Goal: Information Seeking & Learning: Learn about a topic

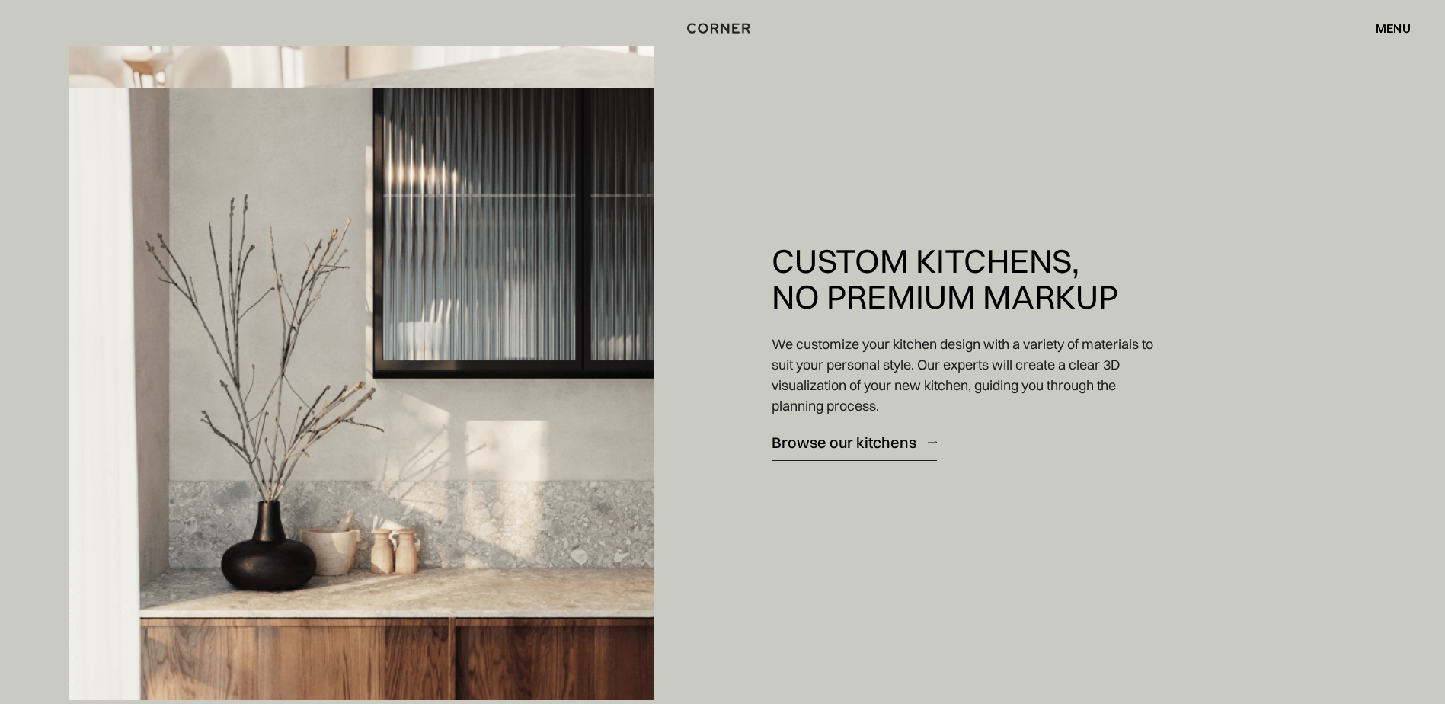
scroll to position [2742, 0]
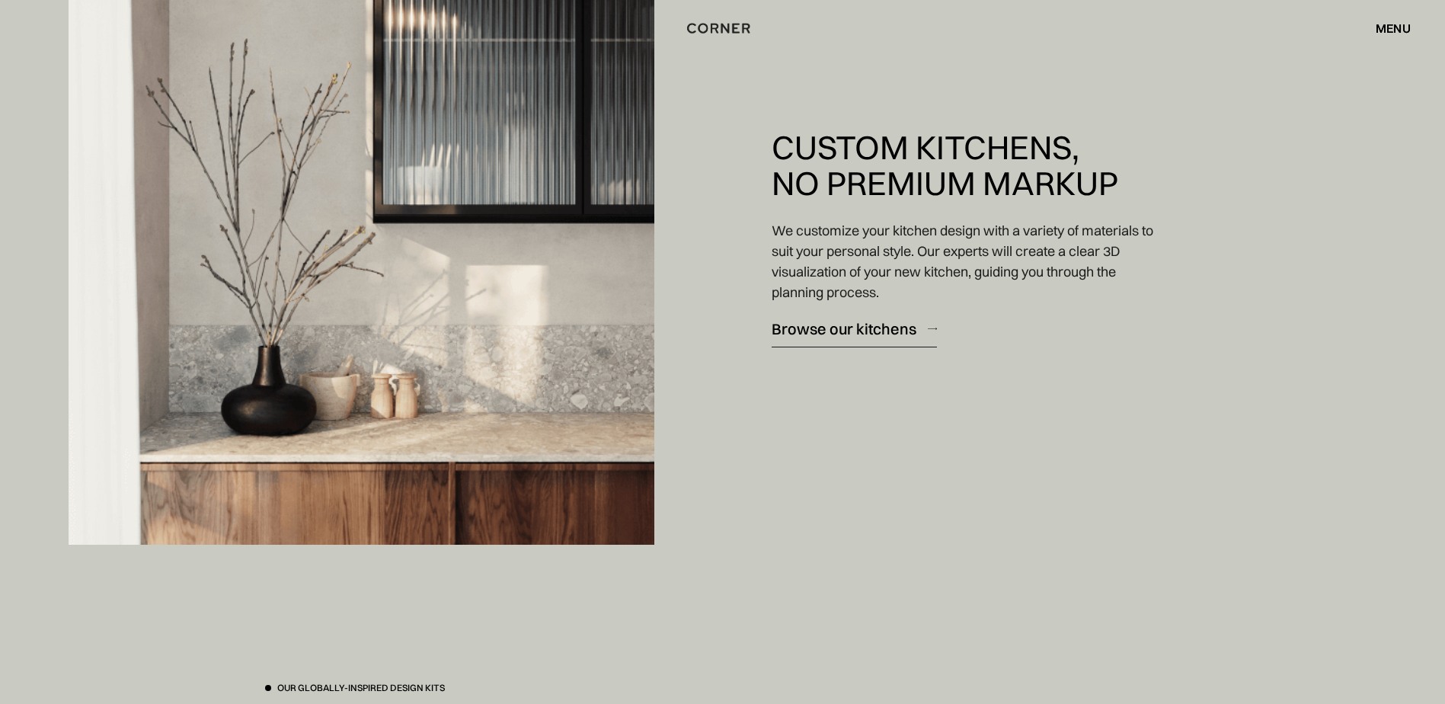
click at [852, 328] on div "Browse our kitchens" at bounding box center [844, 328] width 145 height 21
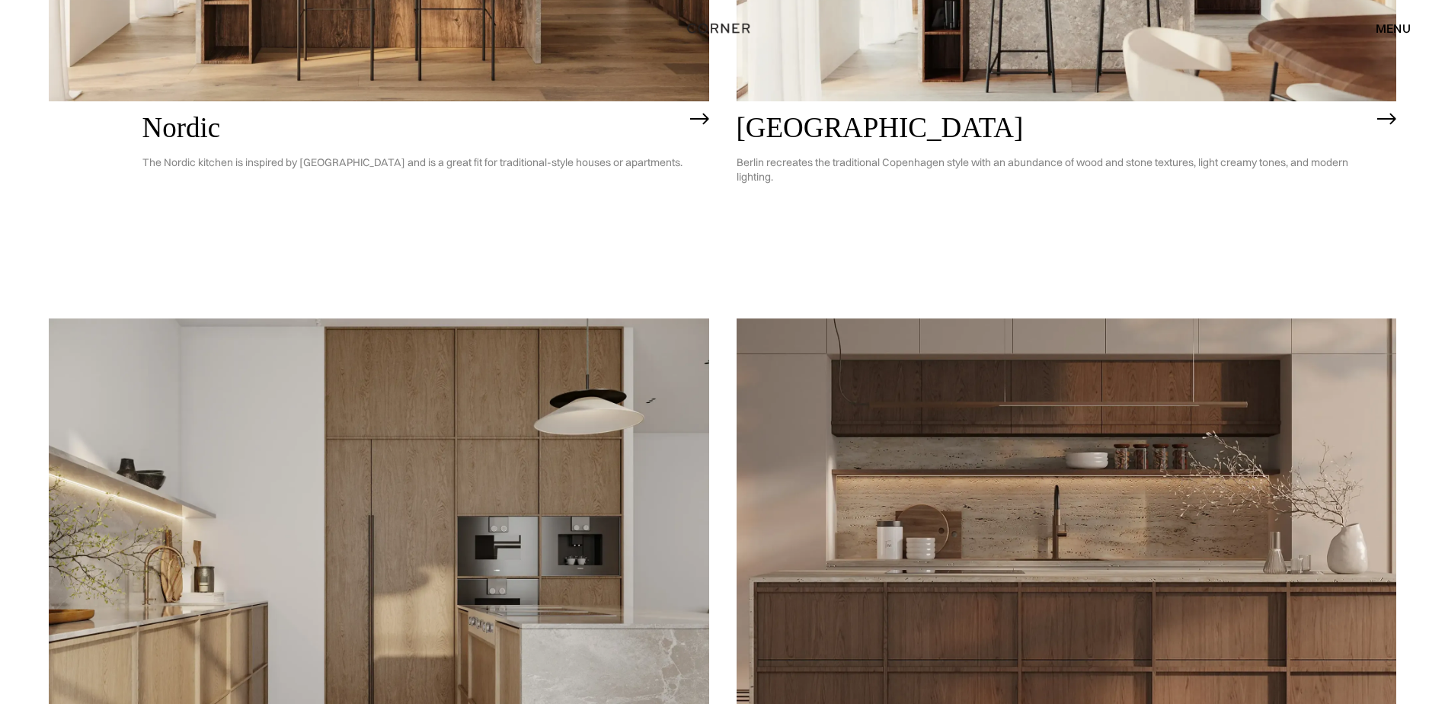
scroll to position [893, 0]
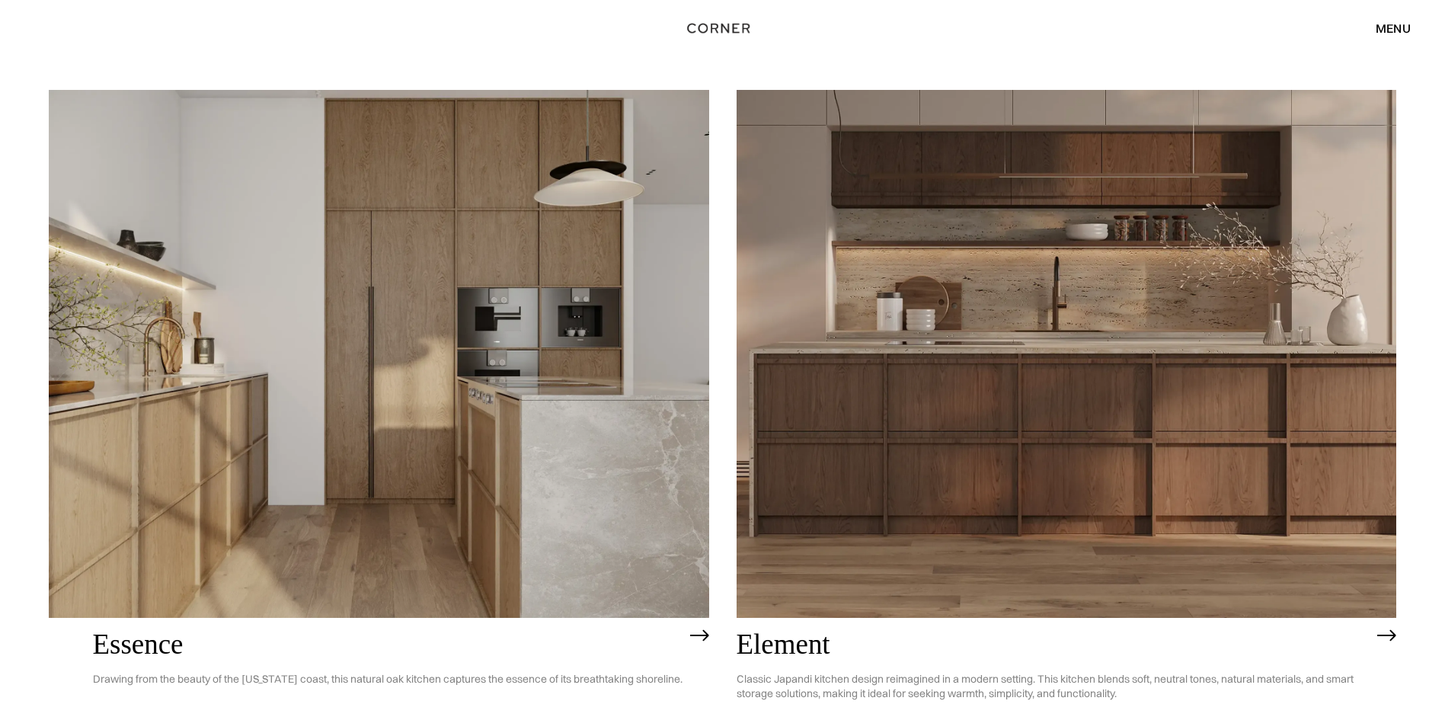
click at [1177, 427] on img at bounding box center [1067, 354] width 660 height 528
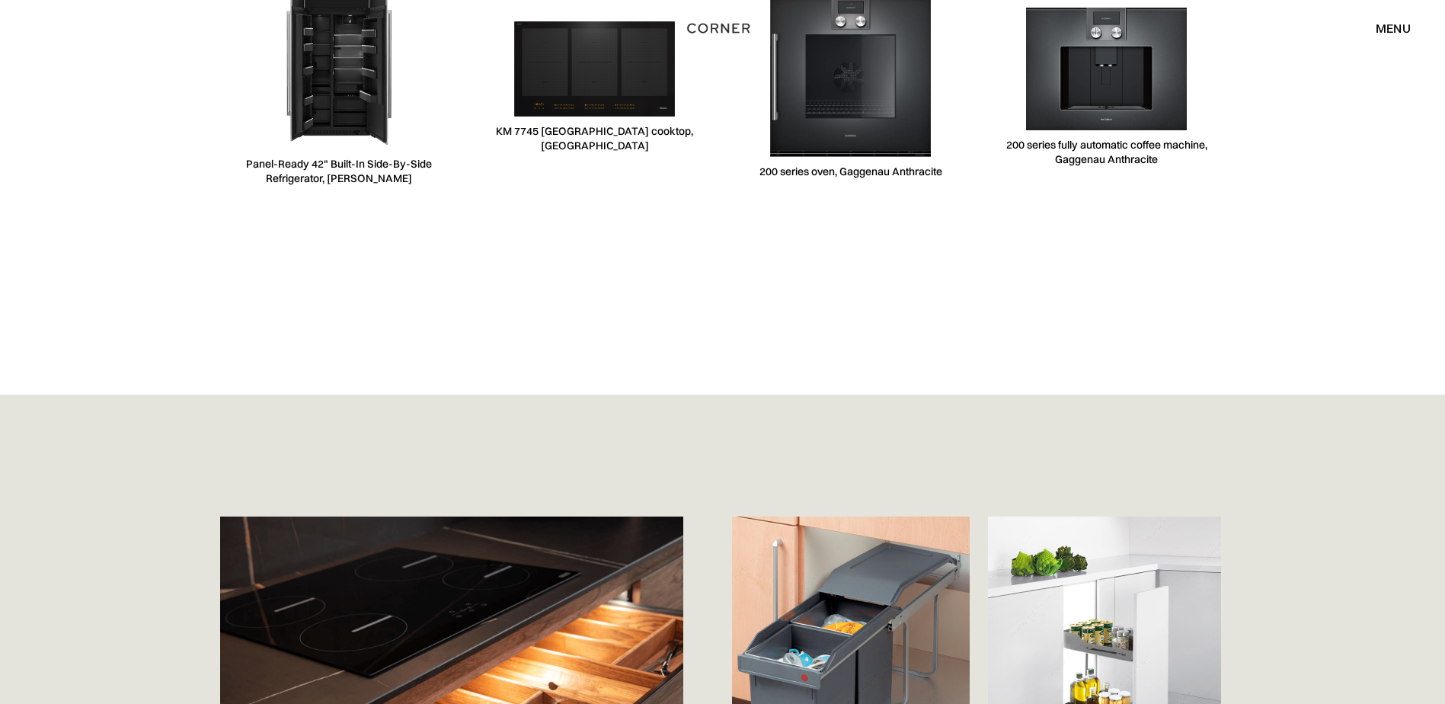
scroll to position [4951, 0]
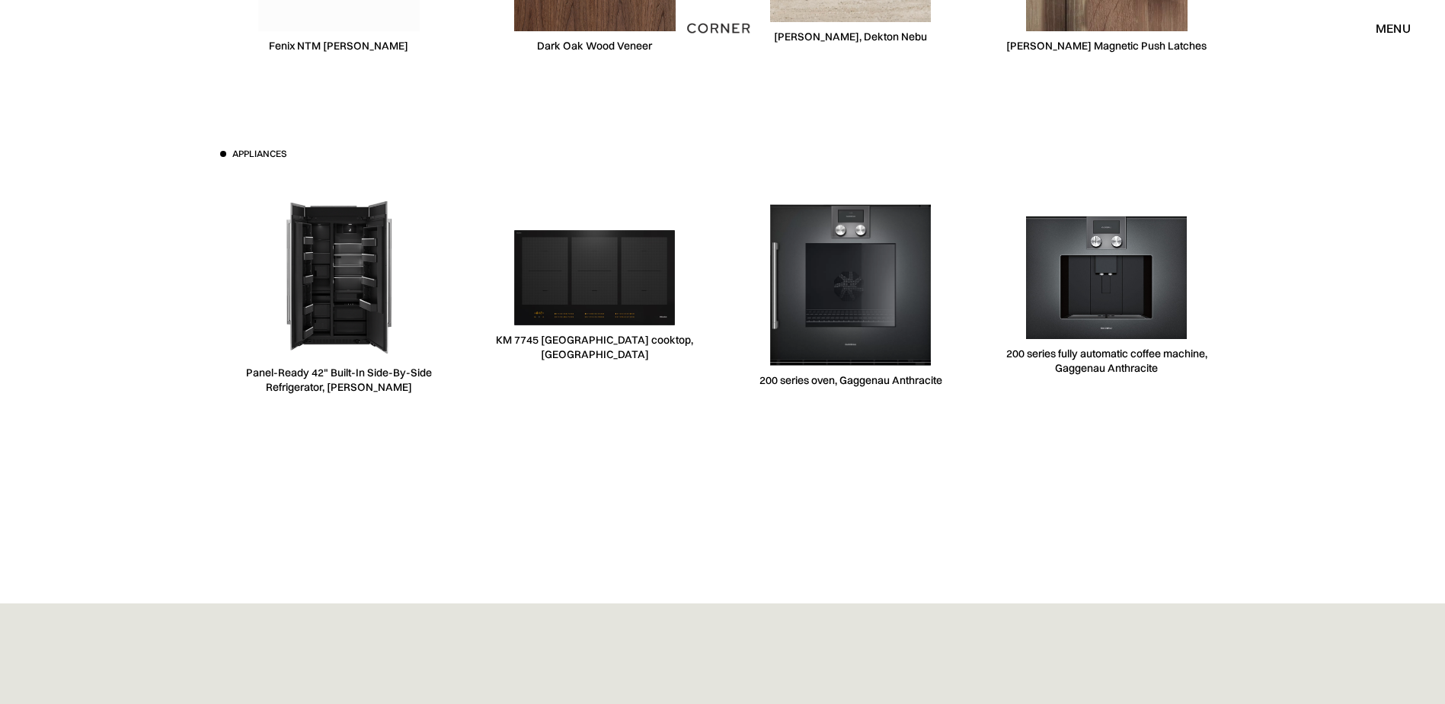
click at [1399, 34] on div "menu" at bounding box center [1393, 28] width 35 height 12
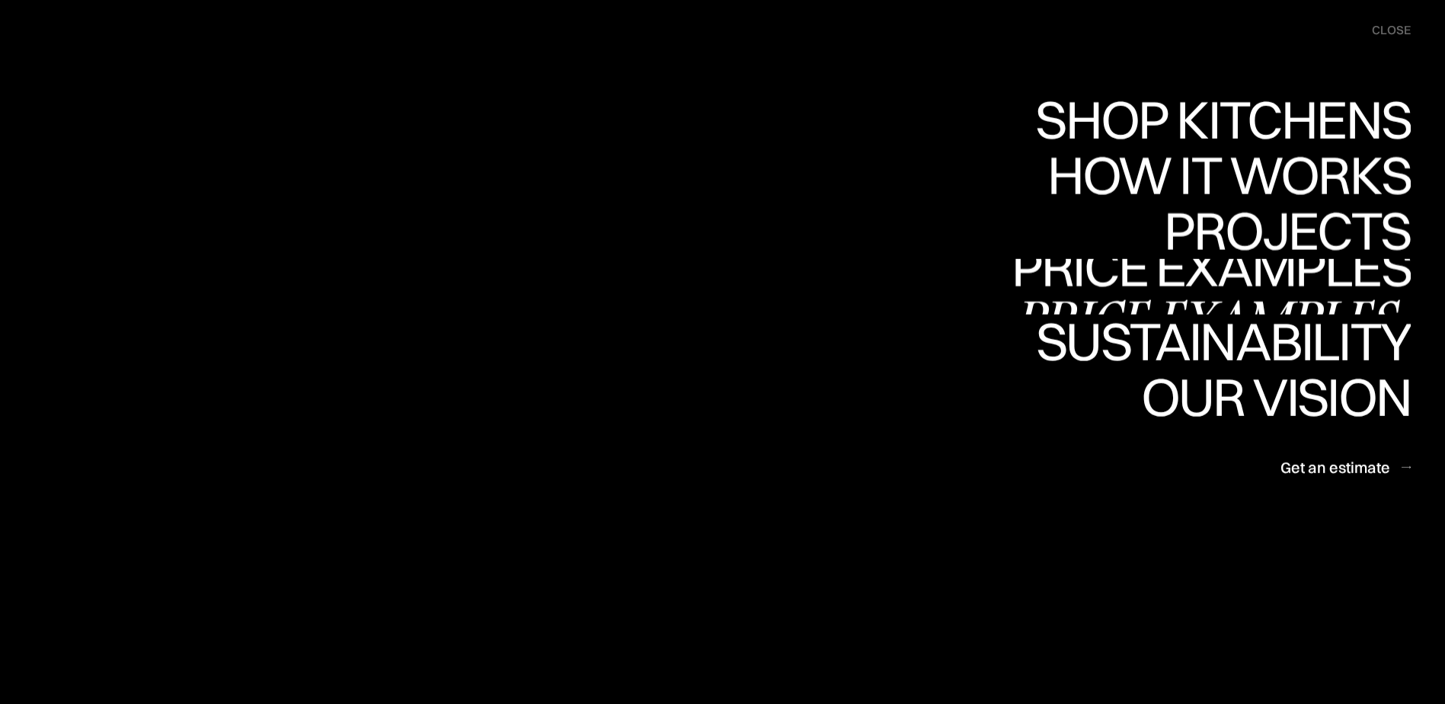
click at [1267, 294] on div "Price examples" at bounding box center [1211, 320] width 399 height 53
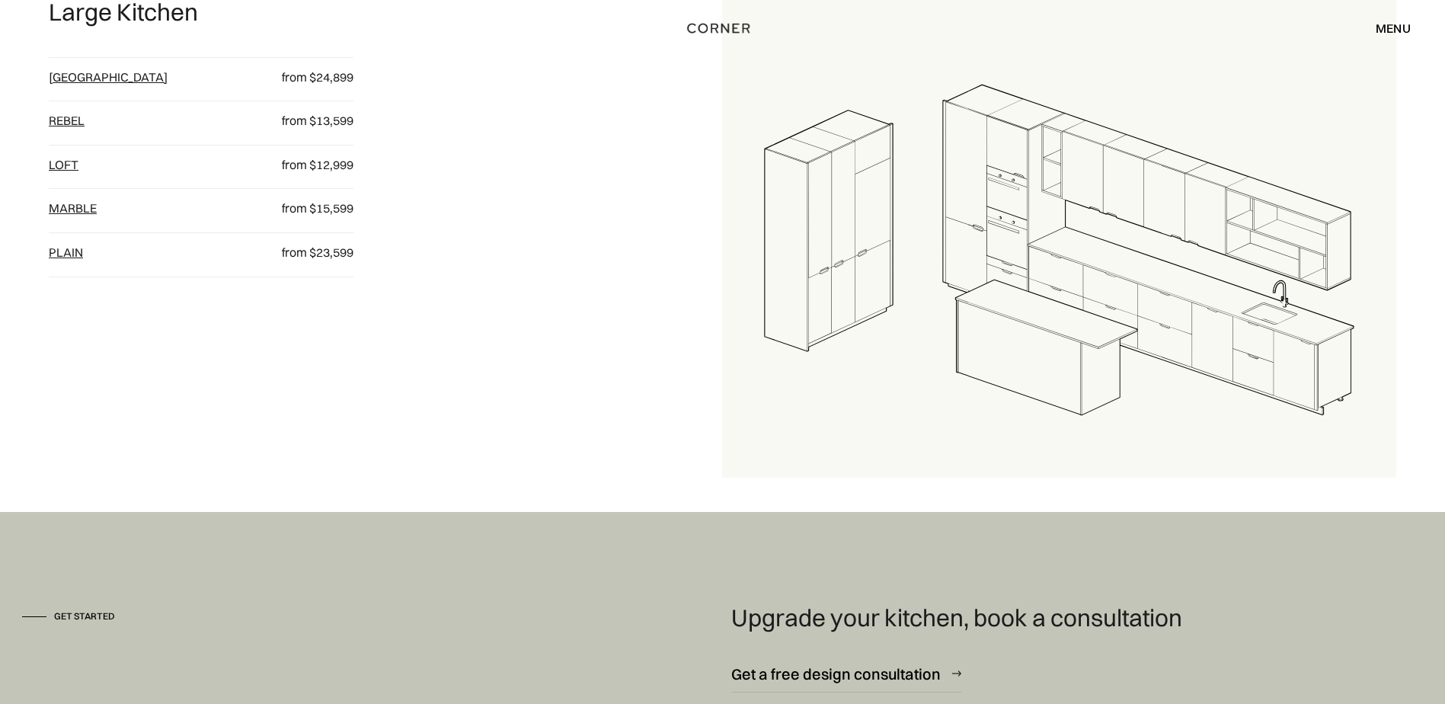
scroll to position [1671, 0]
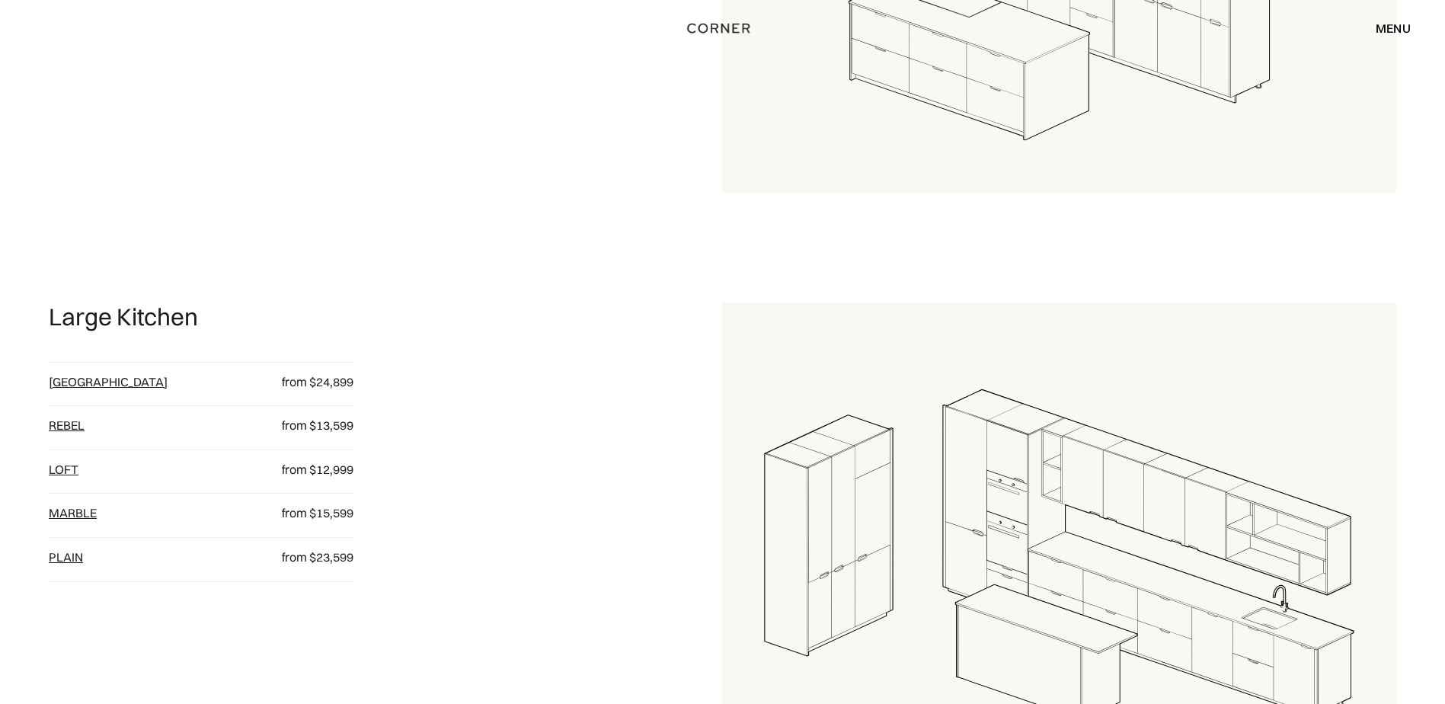
click at [1388, 30] on div "menu" at bounding box center [1393, 28] width 35 height 12
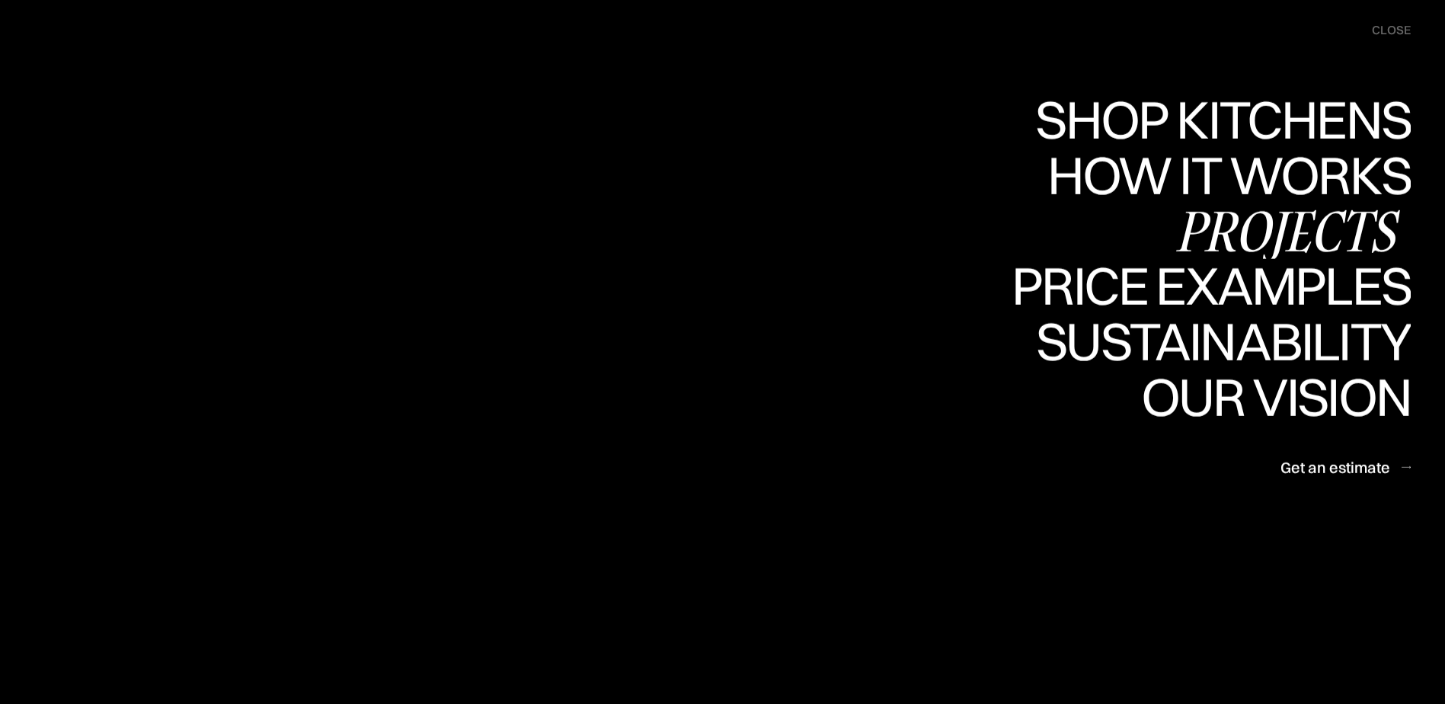
click at [1274, 232] on div "Projects" at bounding box center [1287, 229] width 247 height 53
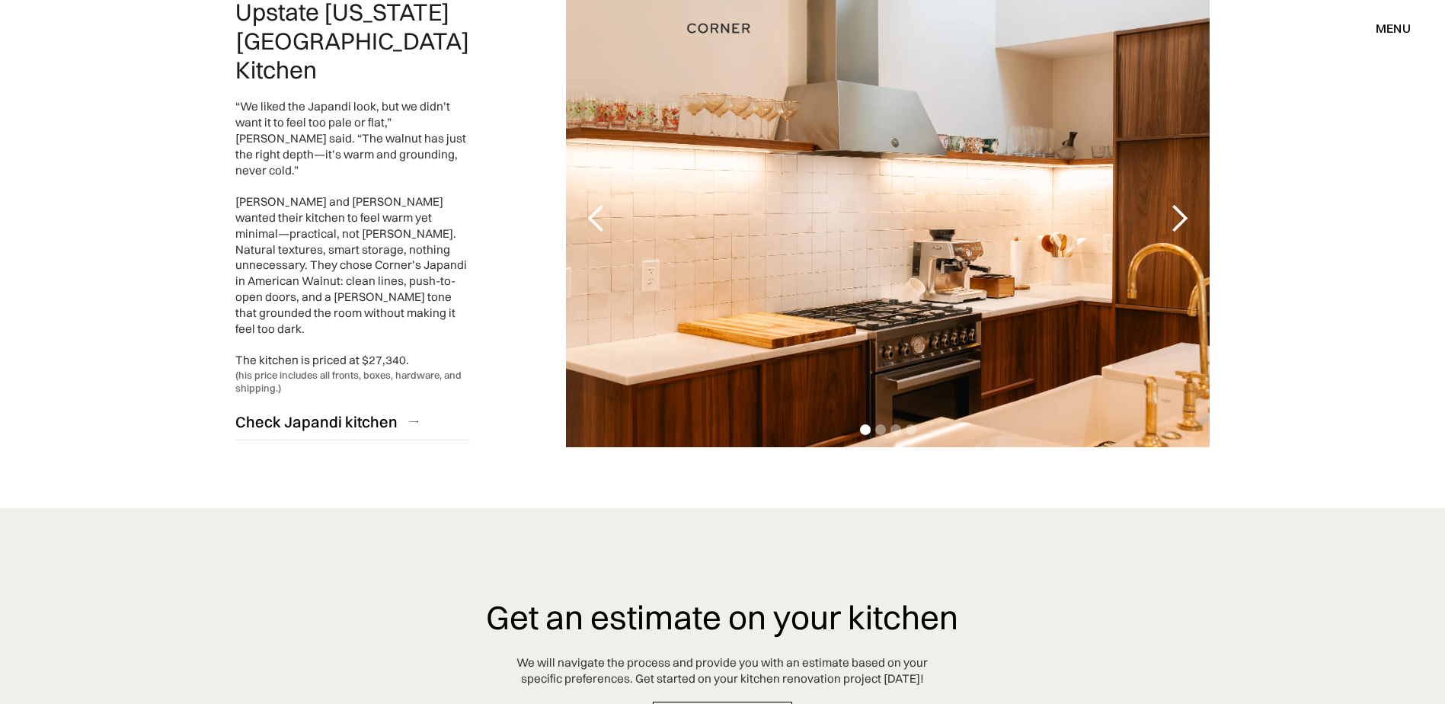
scroll to position [3428, 0]
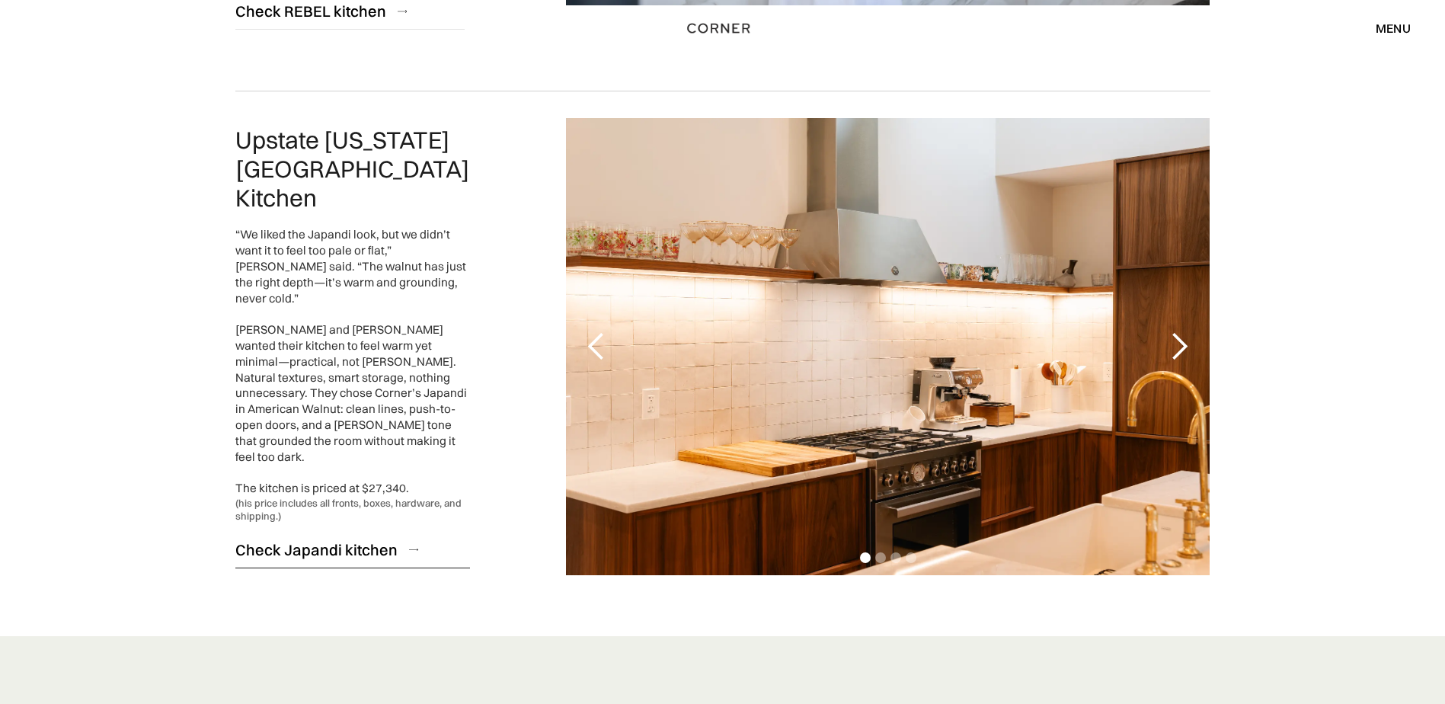
click at [385, 539] on div "Check Japandi kitchen" at bounding box center [316, 549] width 162 height 21
click at [1175, 331] on div "next slide" at bounding box center [1179, 346] width 30 height 30
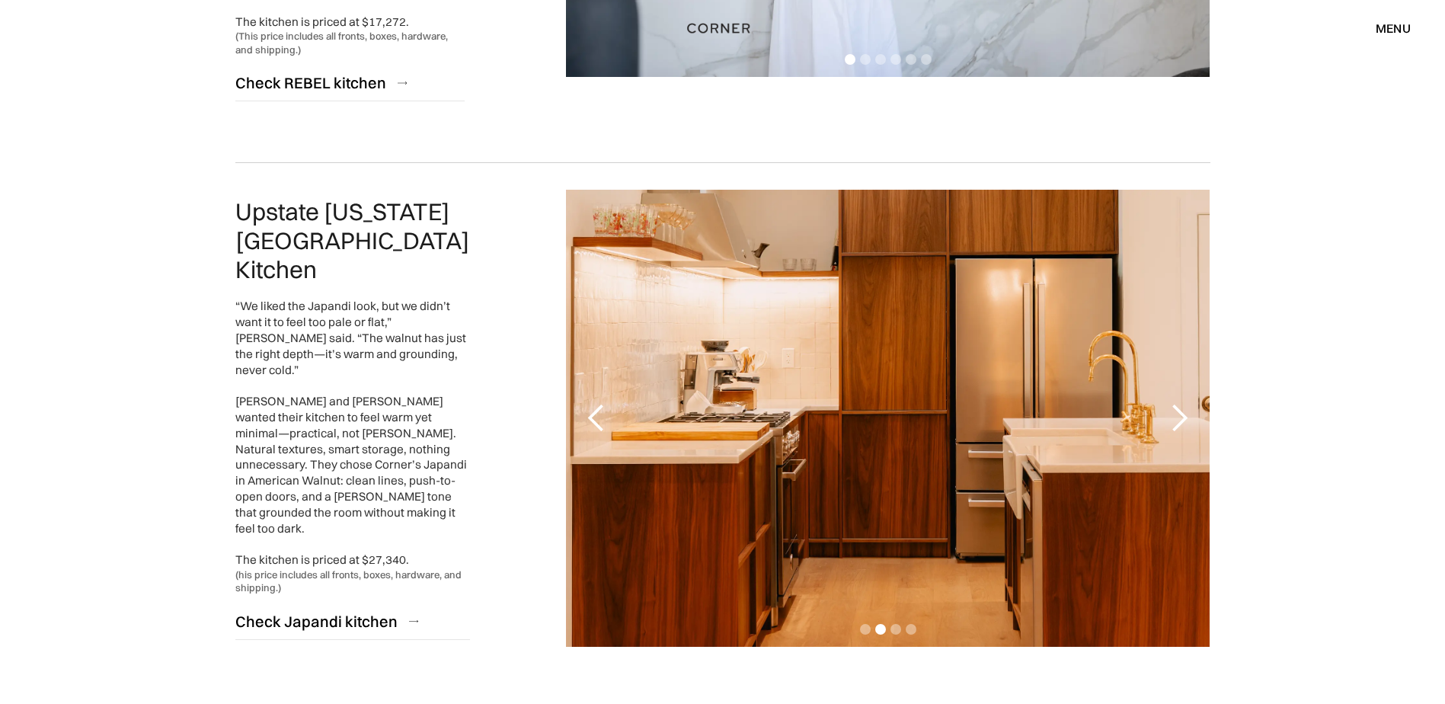
scroll to position [3275, 0]
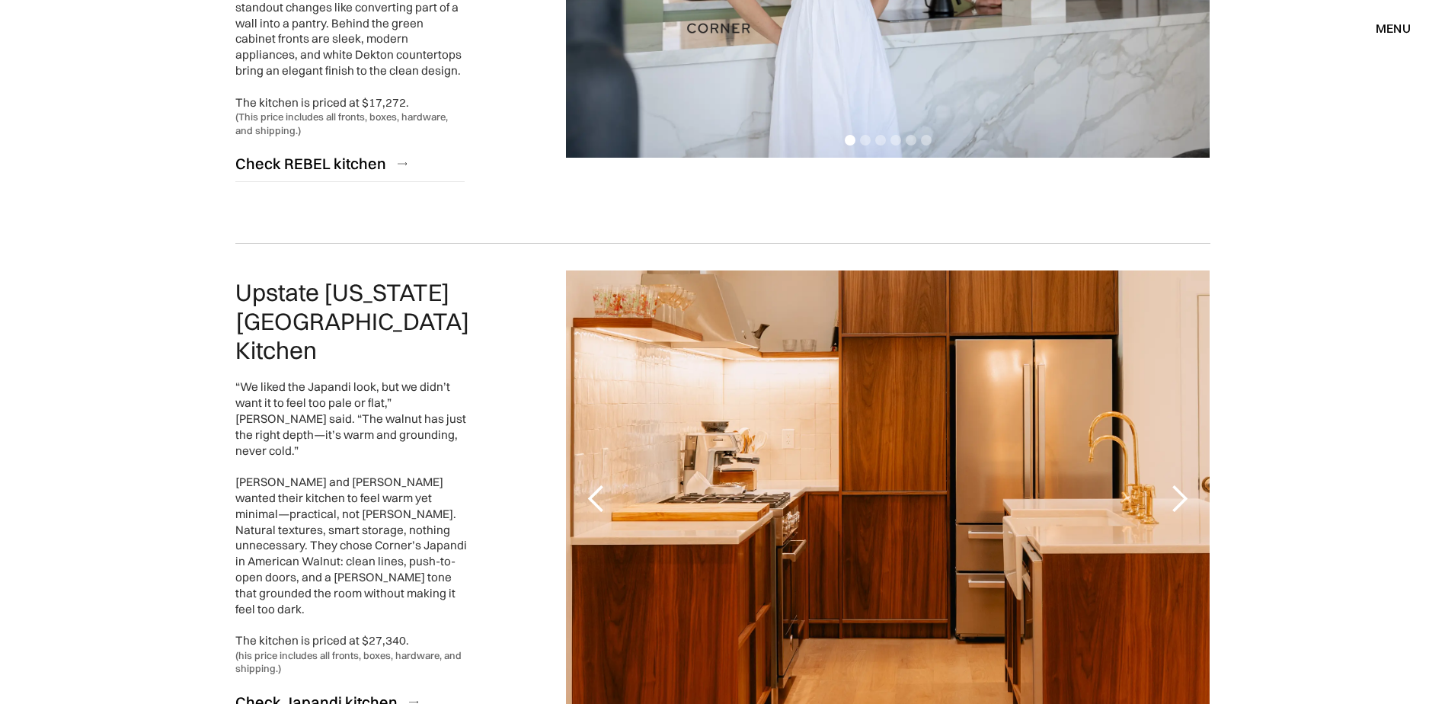
click at [1175, 484] on div "next slide" at bounding box center [1179, 499] width 30 height 30
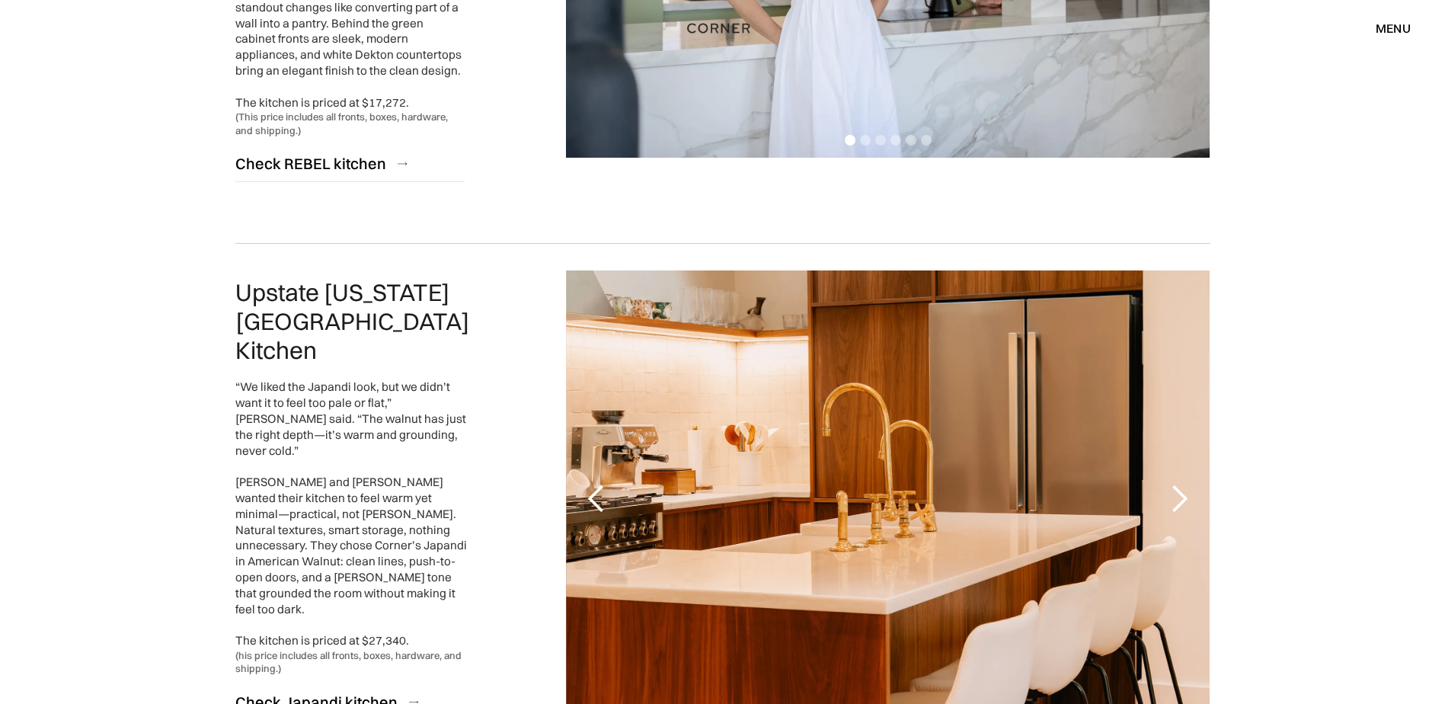
click at [1182, 484] on div "next slide" at bounding box center [1179, 499] width 30 height 30
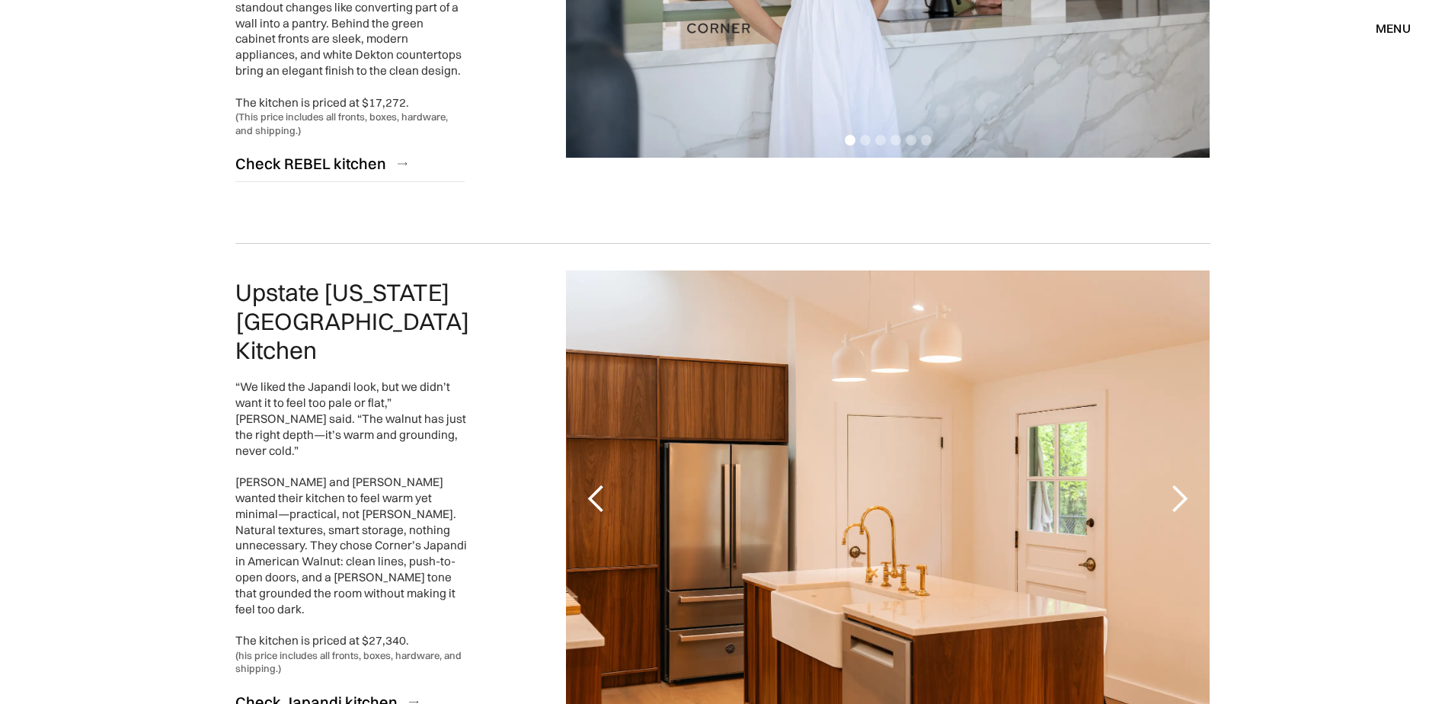
click at [1183, 484] on div "next slide" at bounding box center [1179, 499] width 30 height 30
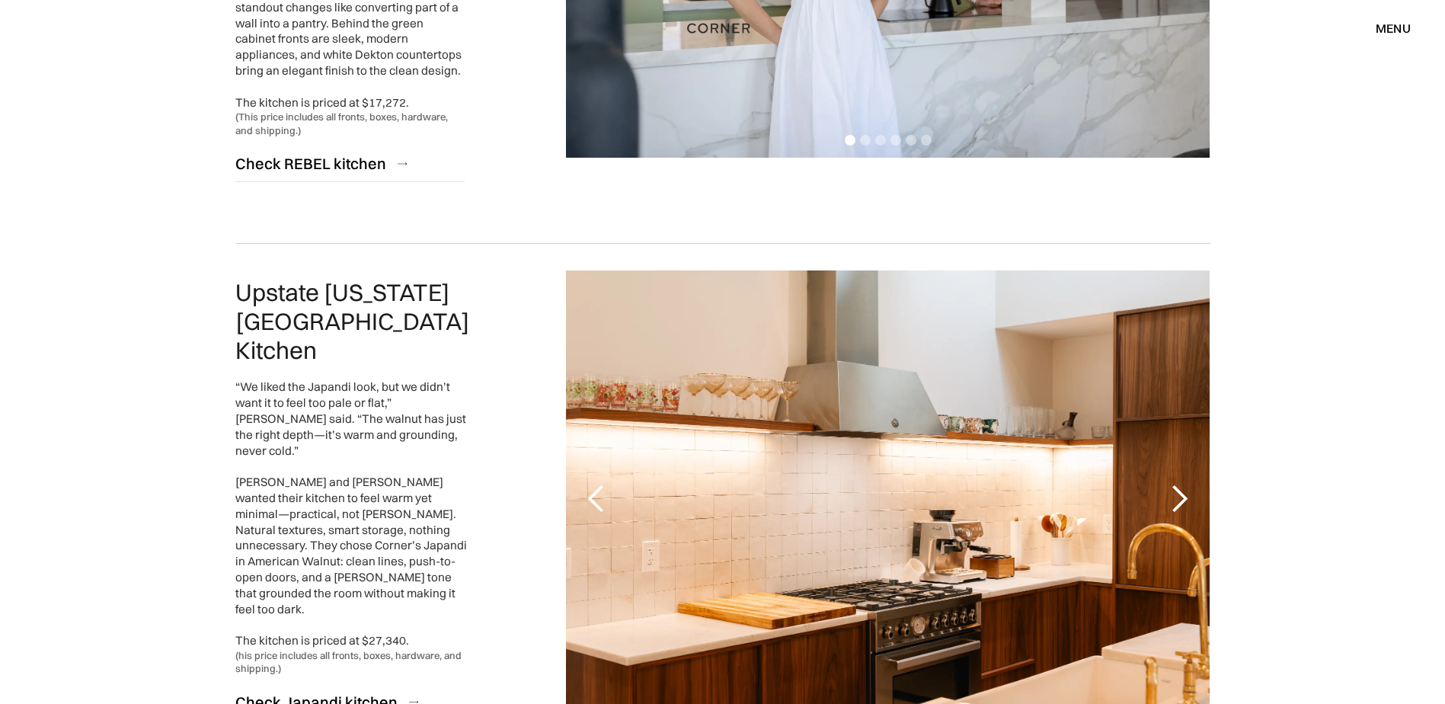
click at [1183, 484] on div "next slide" at bounding box center [1179, 499] width 30 height 30
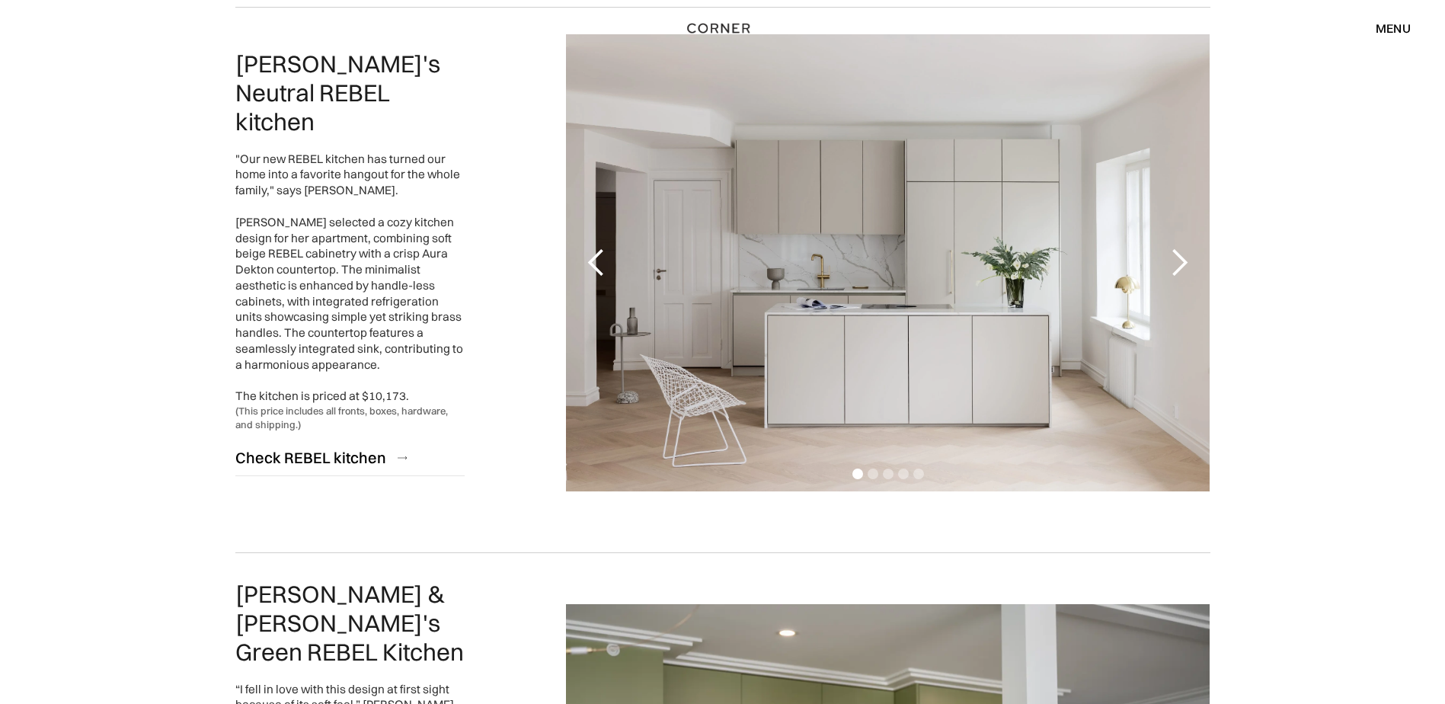
scroll to position [2361, 0]
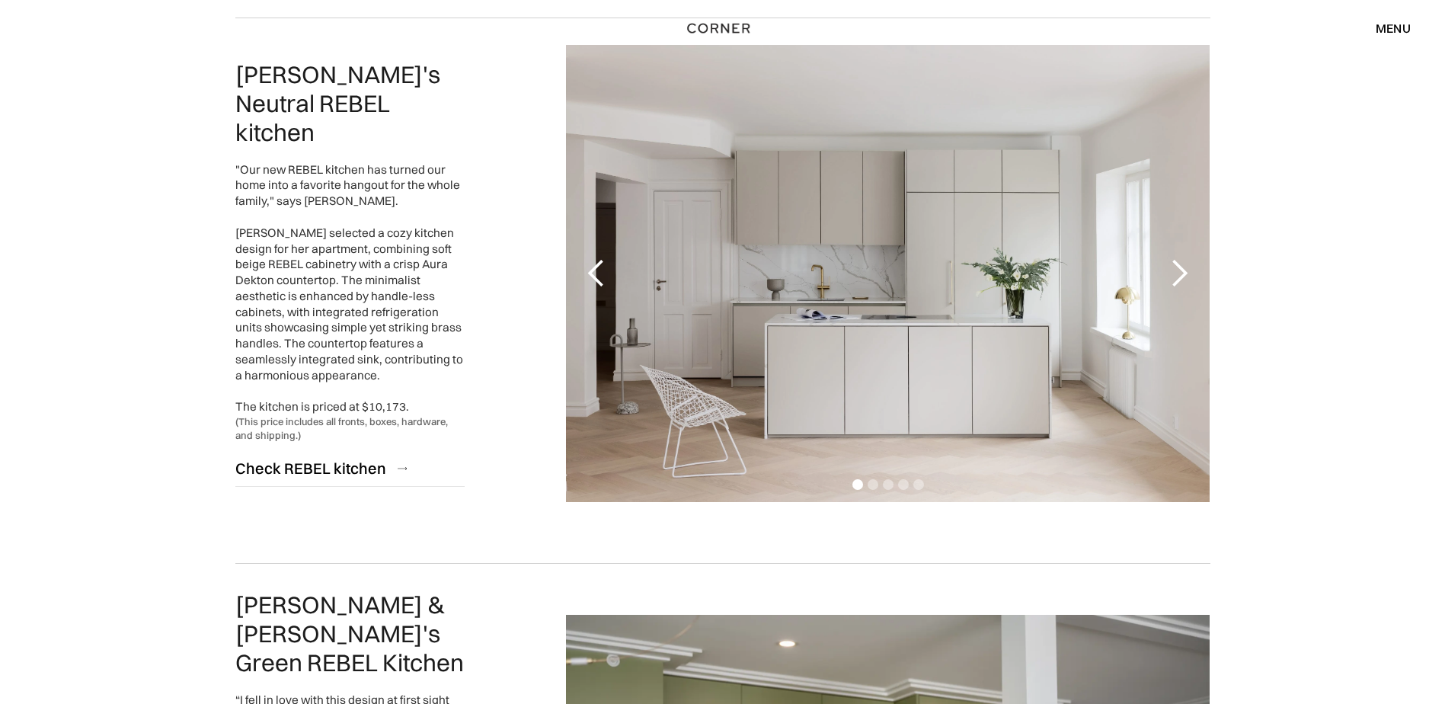
click at [1168, 270] on div "next slide" at bounding box center [1179, 273] width 30 height 30
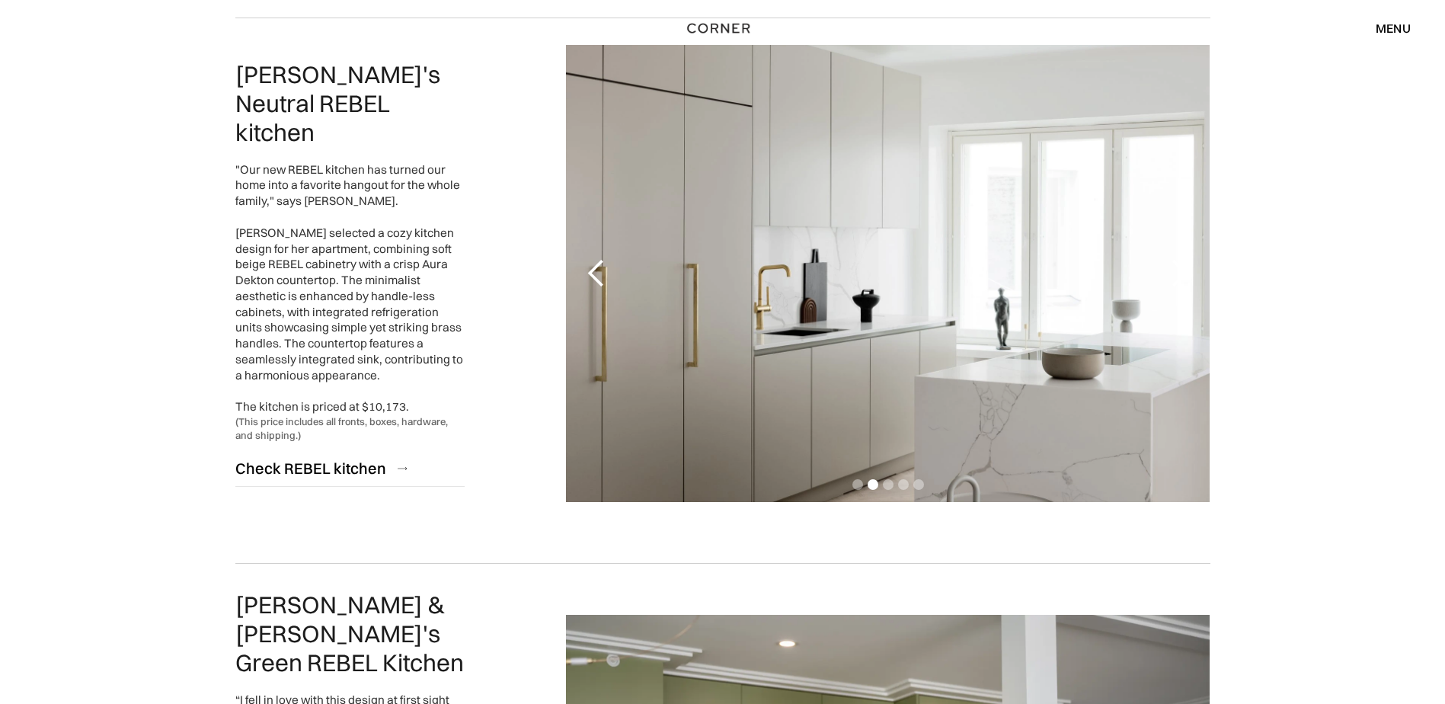
click at [1168, 270] on div "next slide" at bounding box center [1179, 273] width 30 height 30
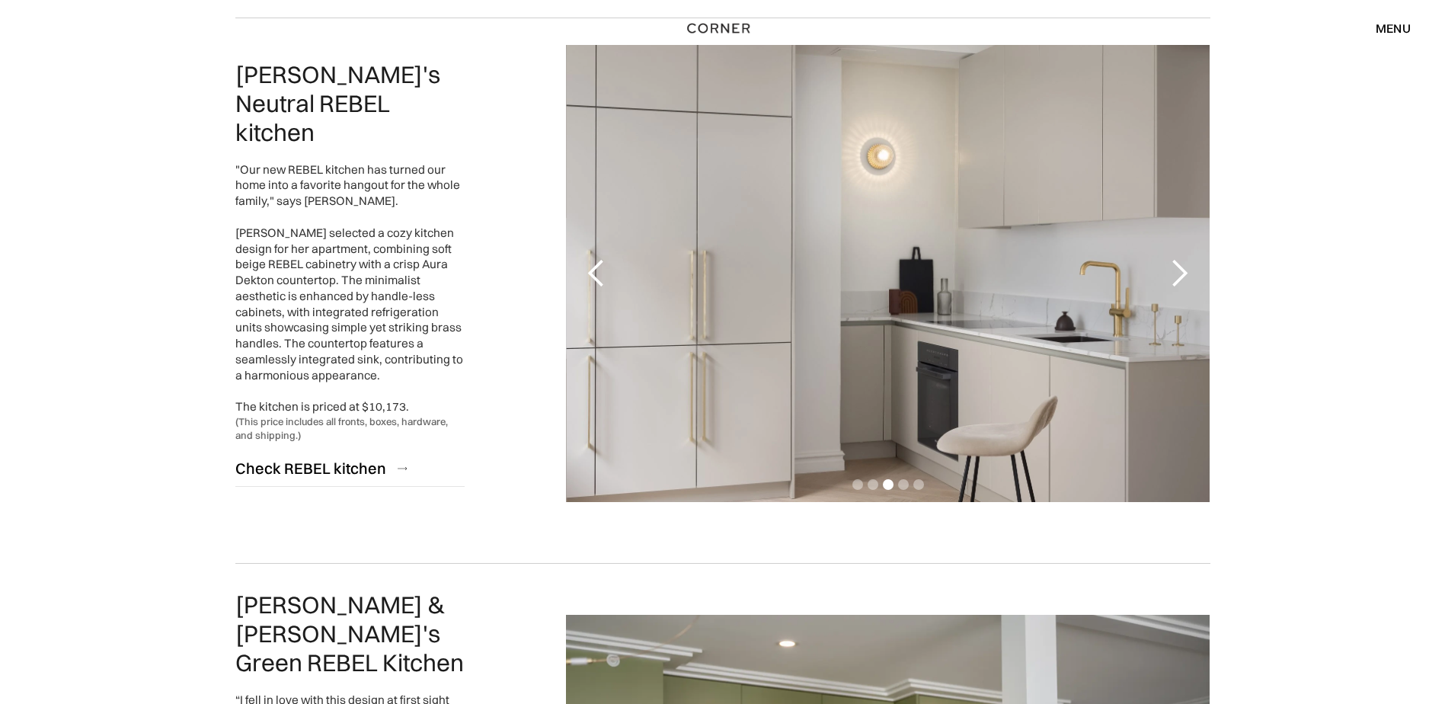
click at [1168, 270] on div "next slide" at bounding box center [1179, 273] width 30 height 30
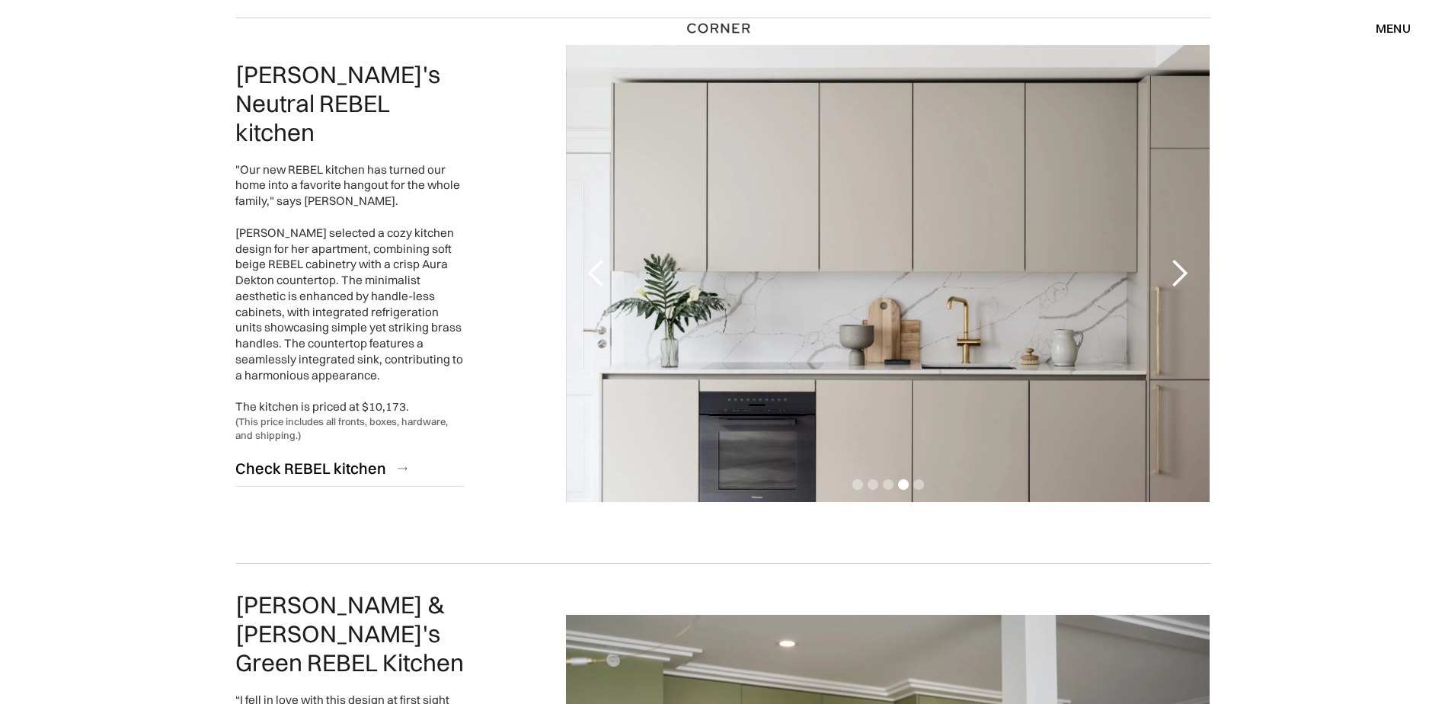
click at [1168, 270] on div "next slide" at bounding box center [1179, 273] width 30 height 30
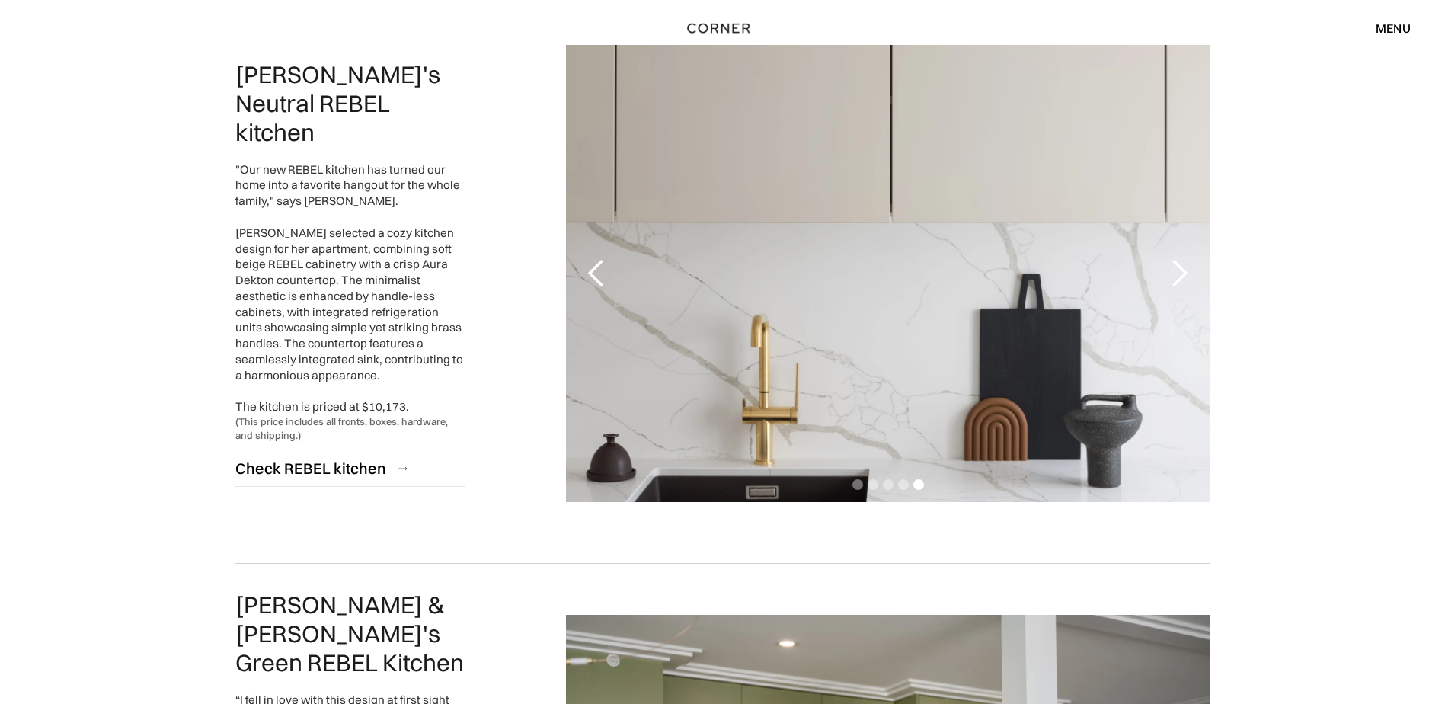
click at [1168, 270] on div "next slide" at bounding box center [1179, 273] width 30 height 30
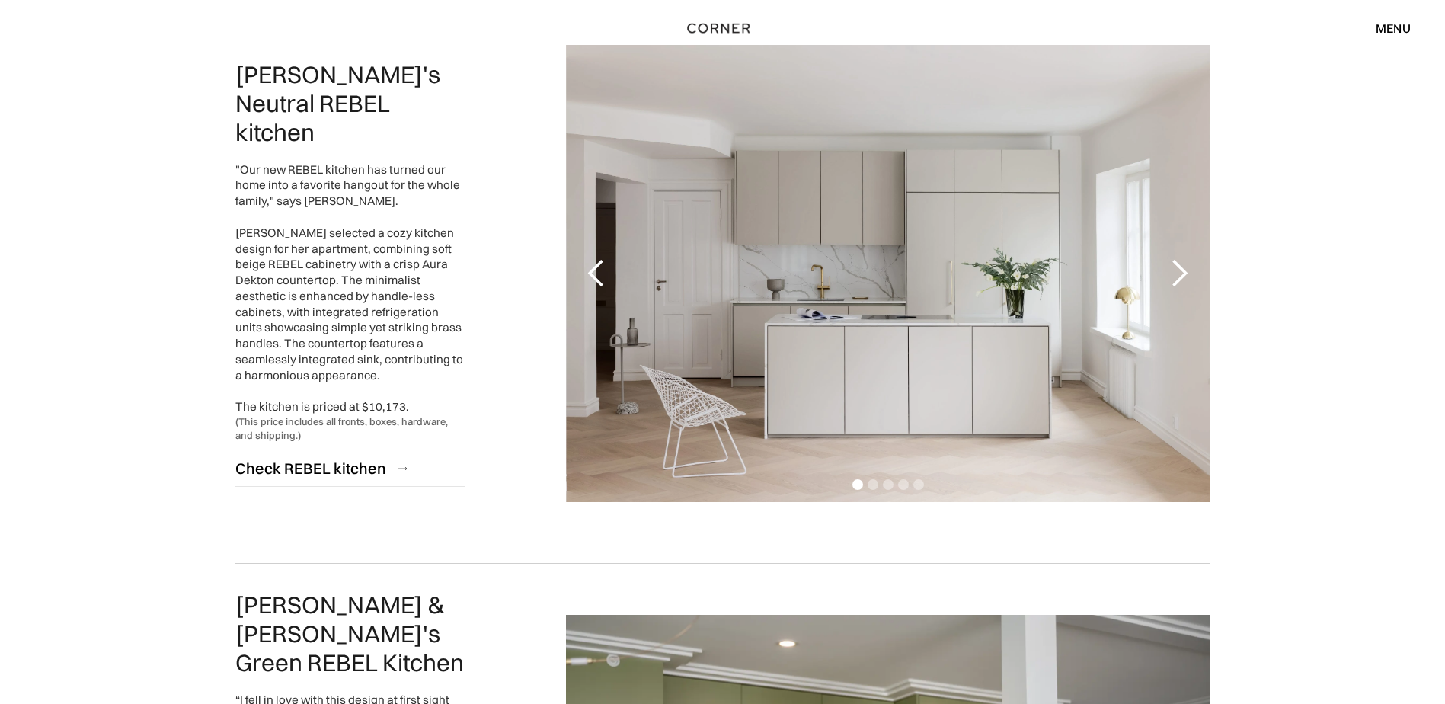
click at [1168, 270] on div "next slide" at bounding box center [1179, 273] width 30 height 30
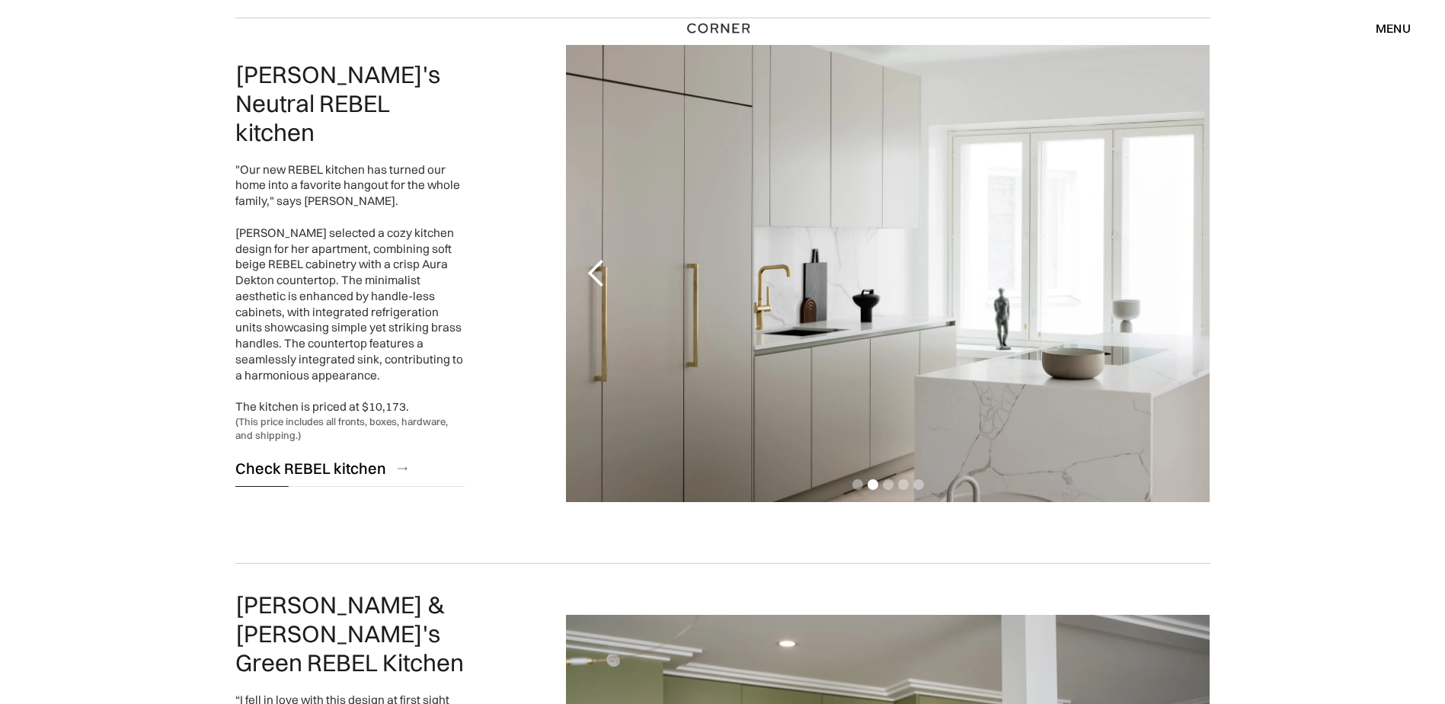
click at [341, 449] on link "Check REBEL kitchen" at bounding box center [350, 467] width 230 height 37
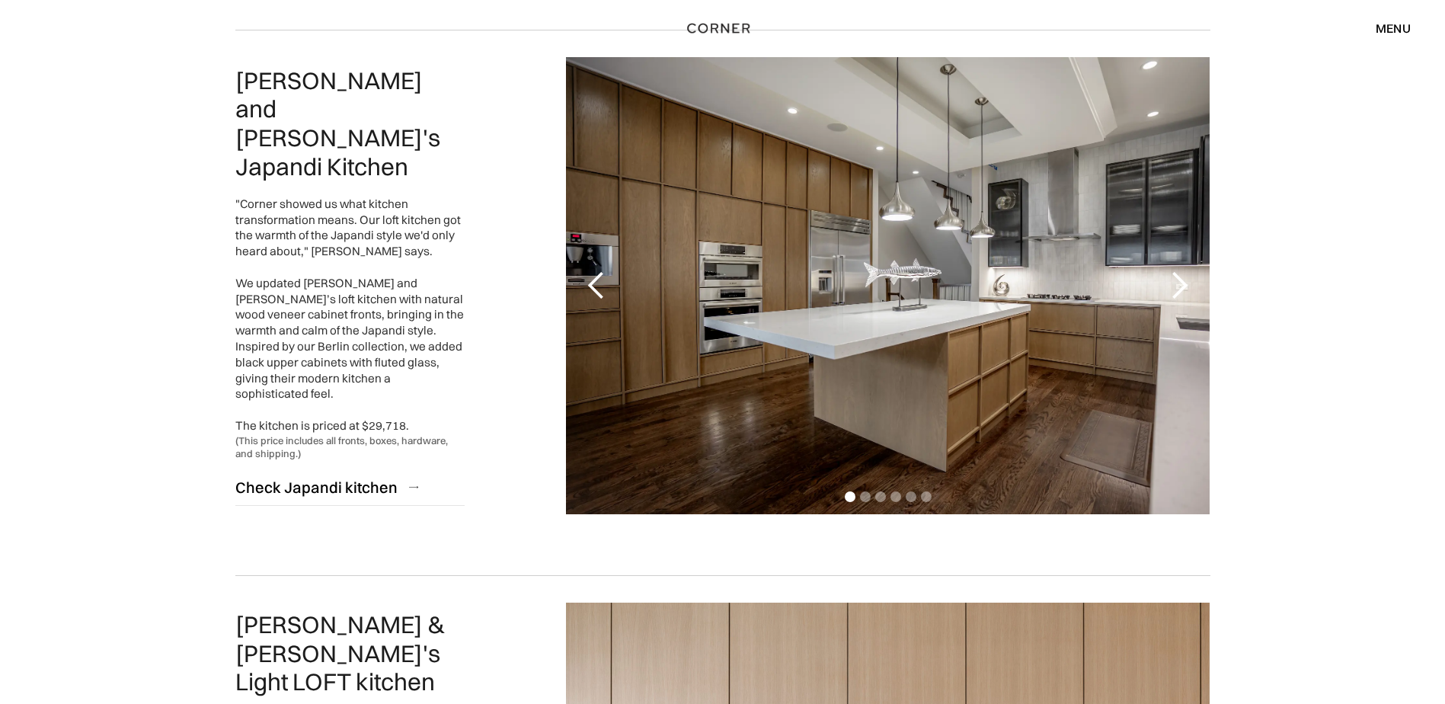
scroll to position [686, 0]
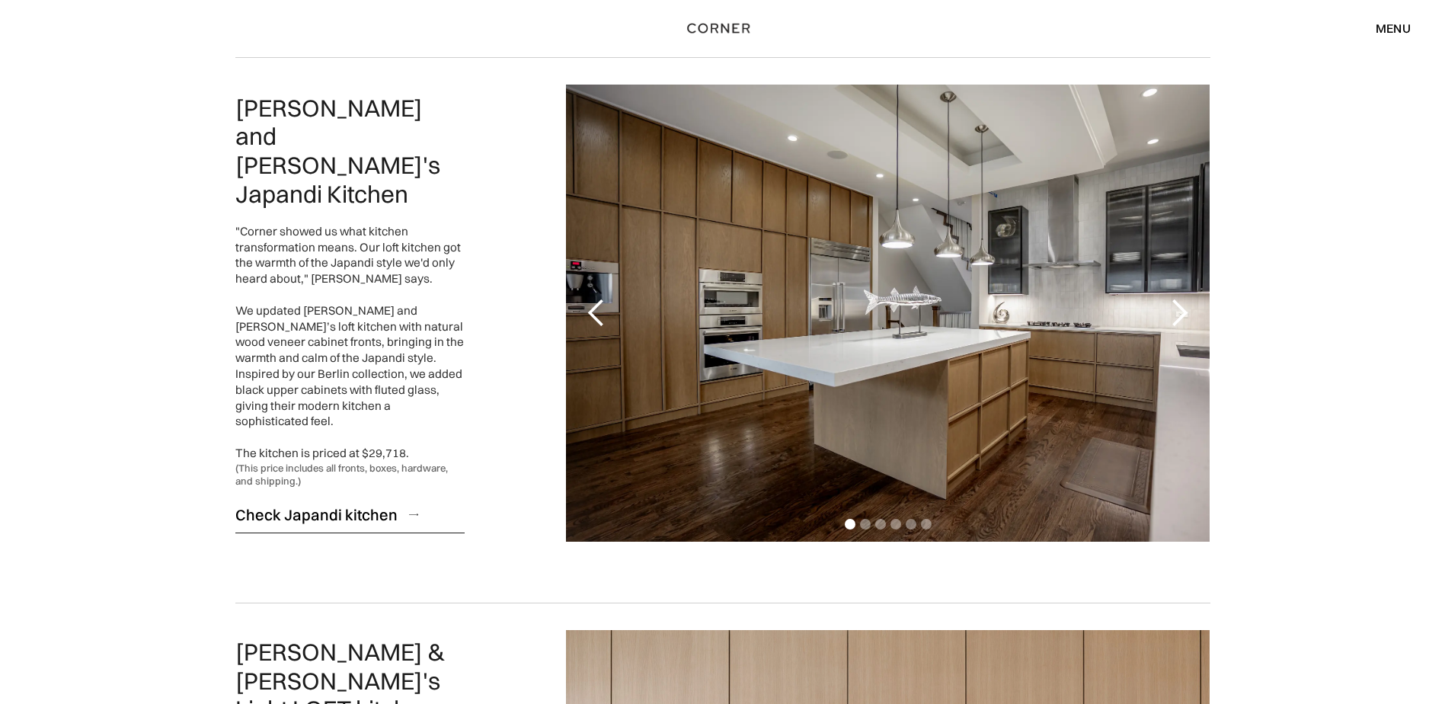
click at [325, 504] on div "Check Japandi kitchen" at bounding box center [316, 514] width 162 height 21
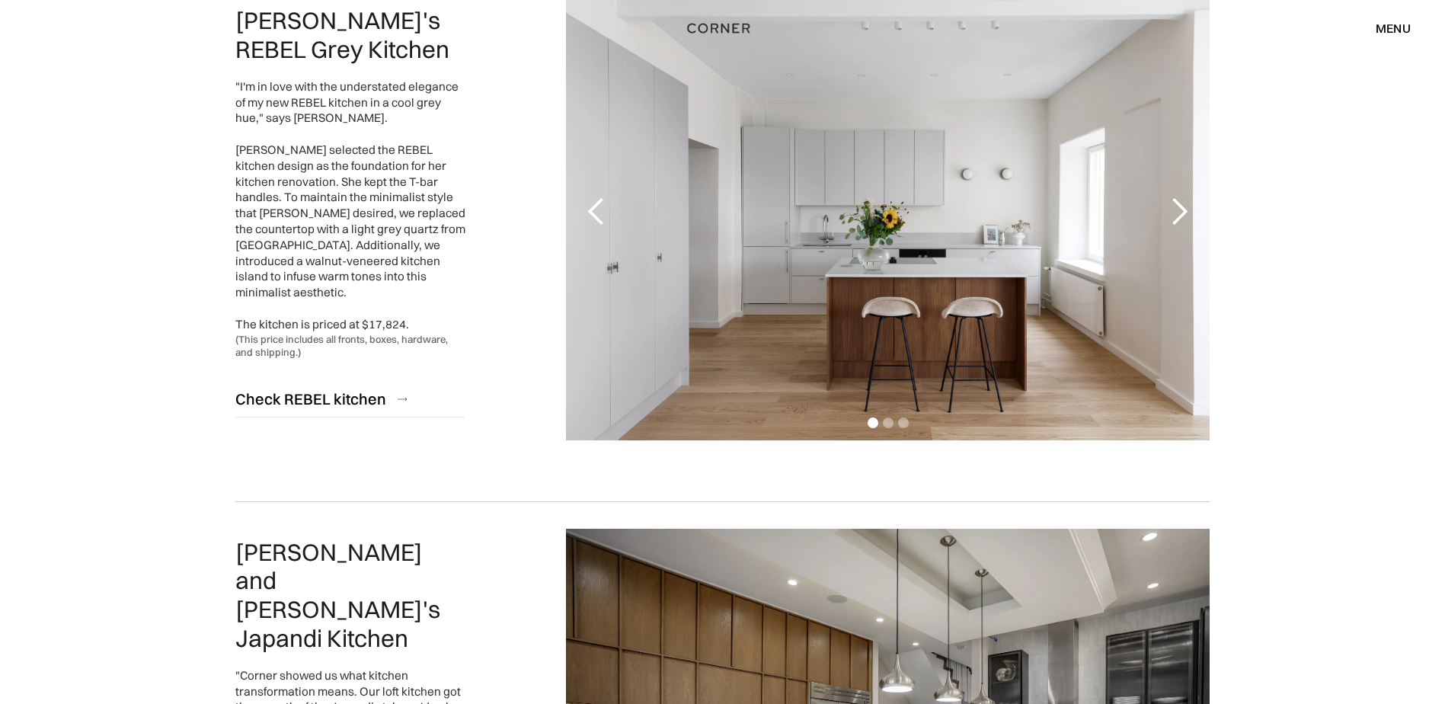
scroll to position [0, 0]
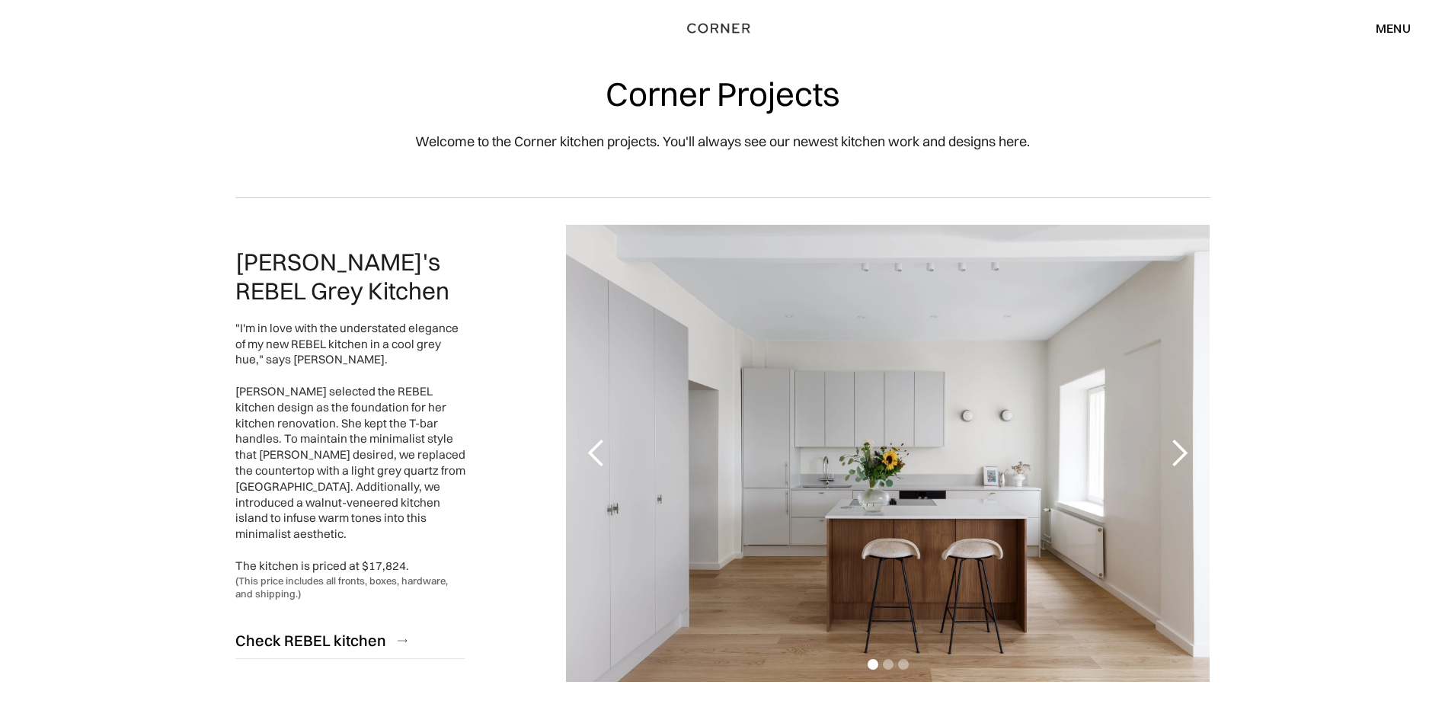
click at [1391, 27] on div "menu" at bounding box center [1393, 28] width 35 height 12
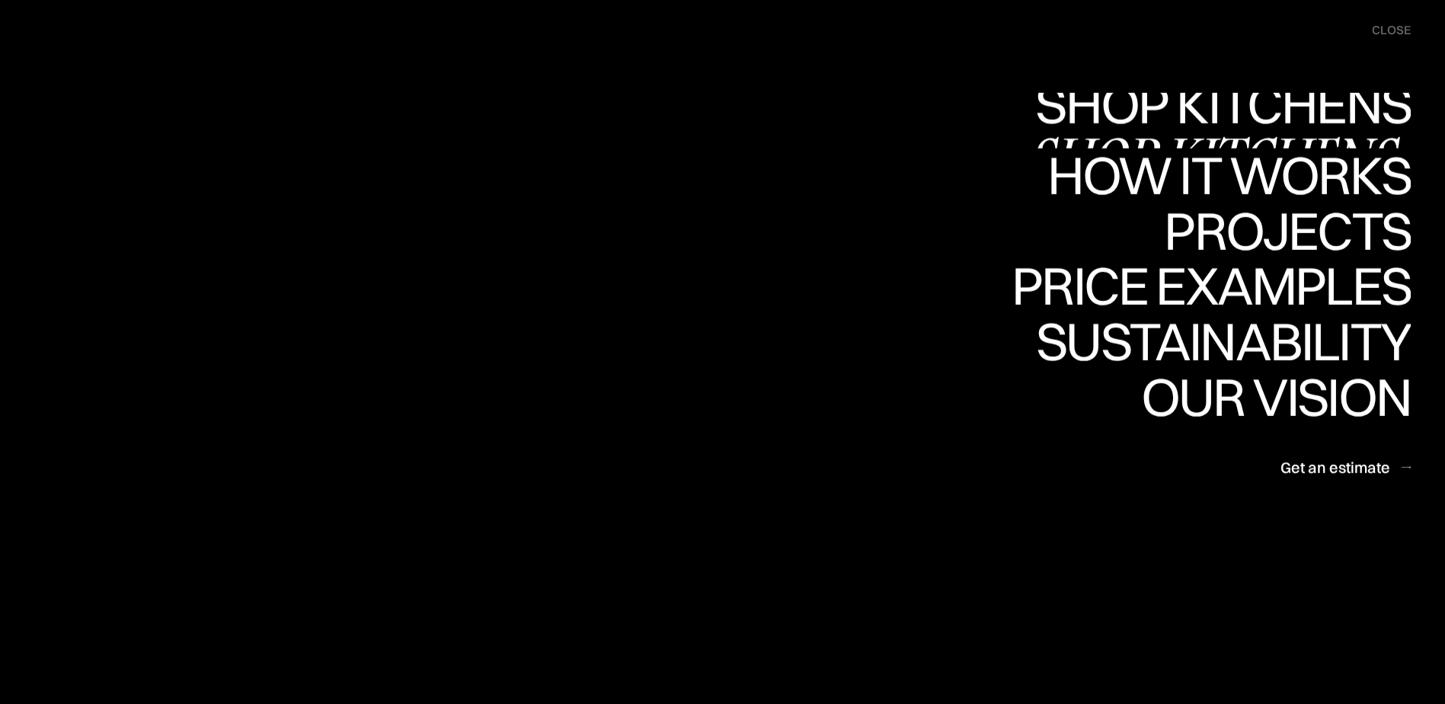
click at [1262, 116] on link "Shop Kitchens Shop Kitchens" at bounding box center [1219, 121] width 383 height 56
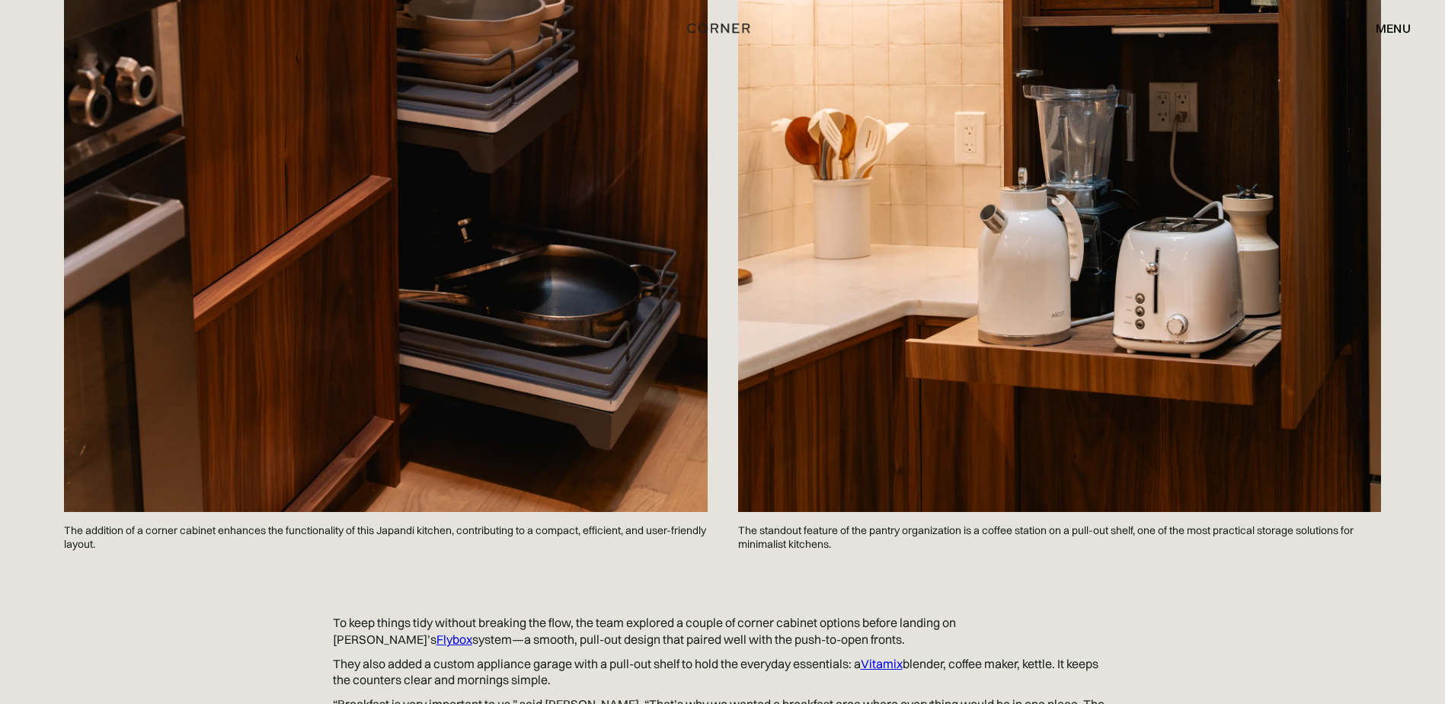
scroll to position [2581, 0]
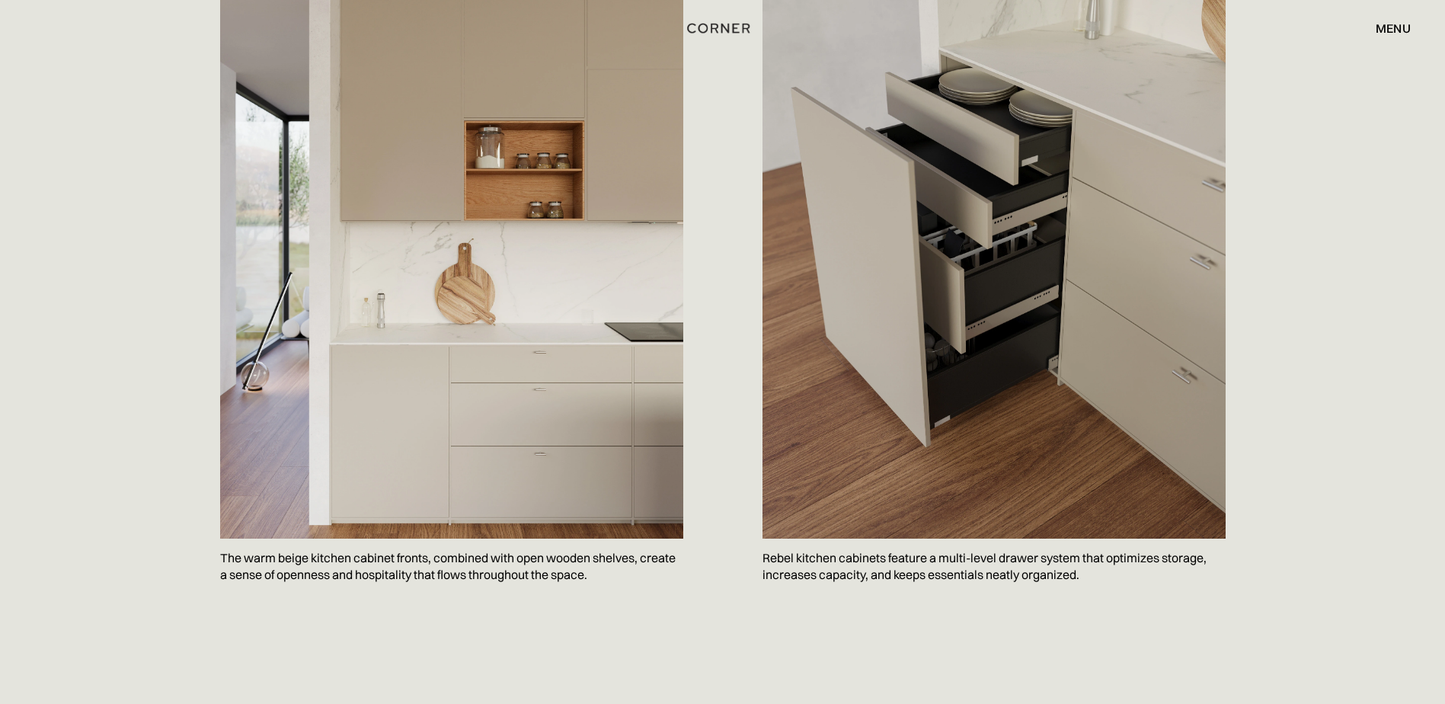
scroll to position [762, 0]
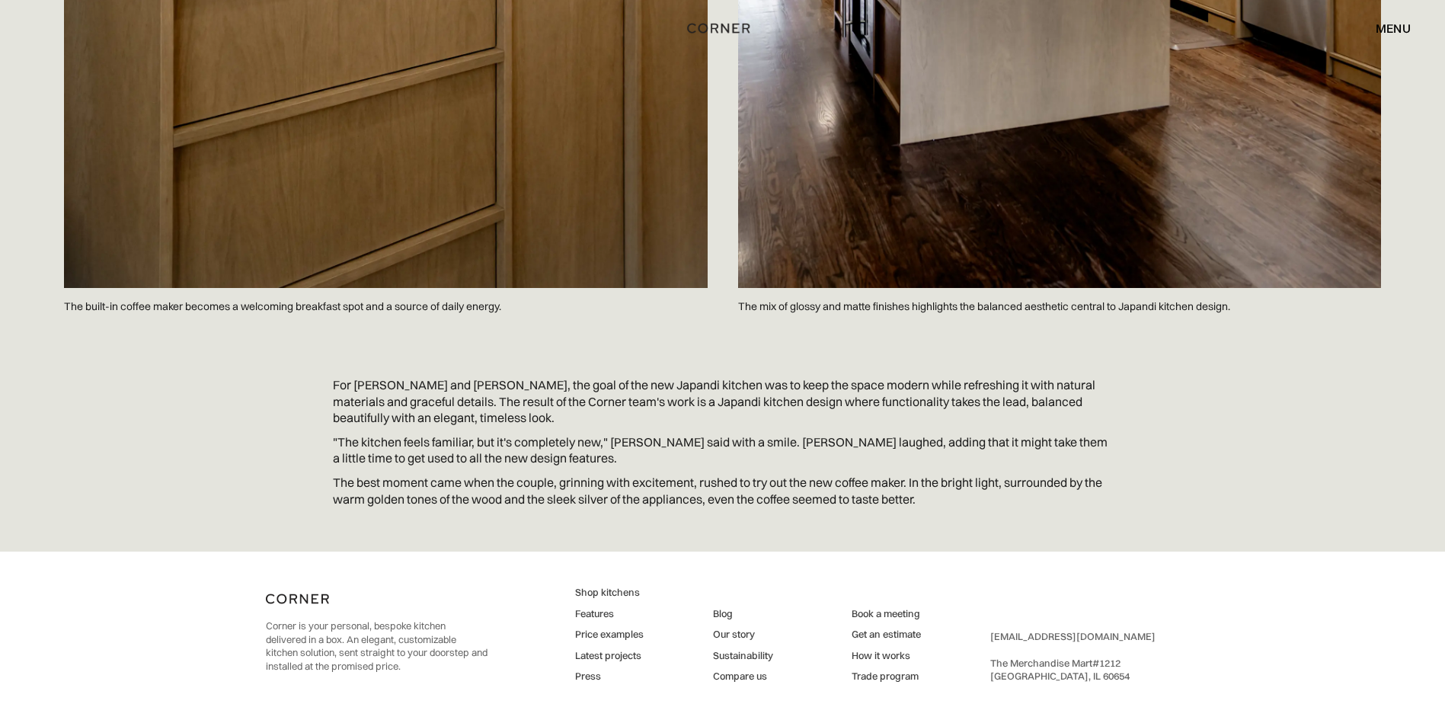
scroll to position [6398, 0]
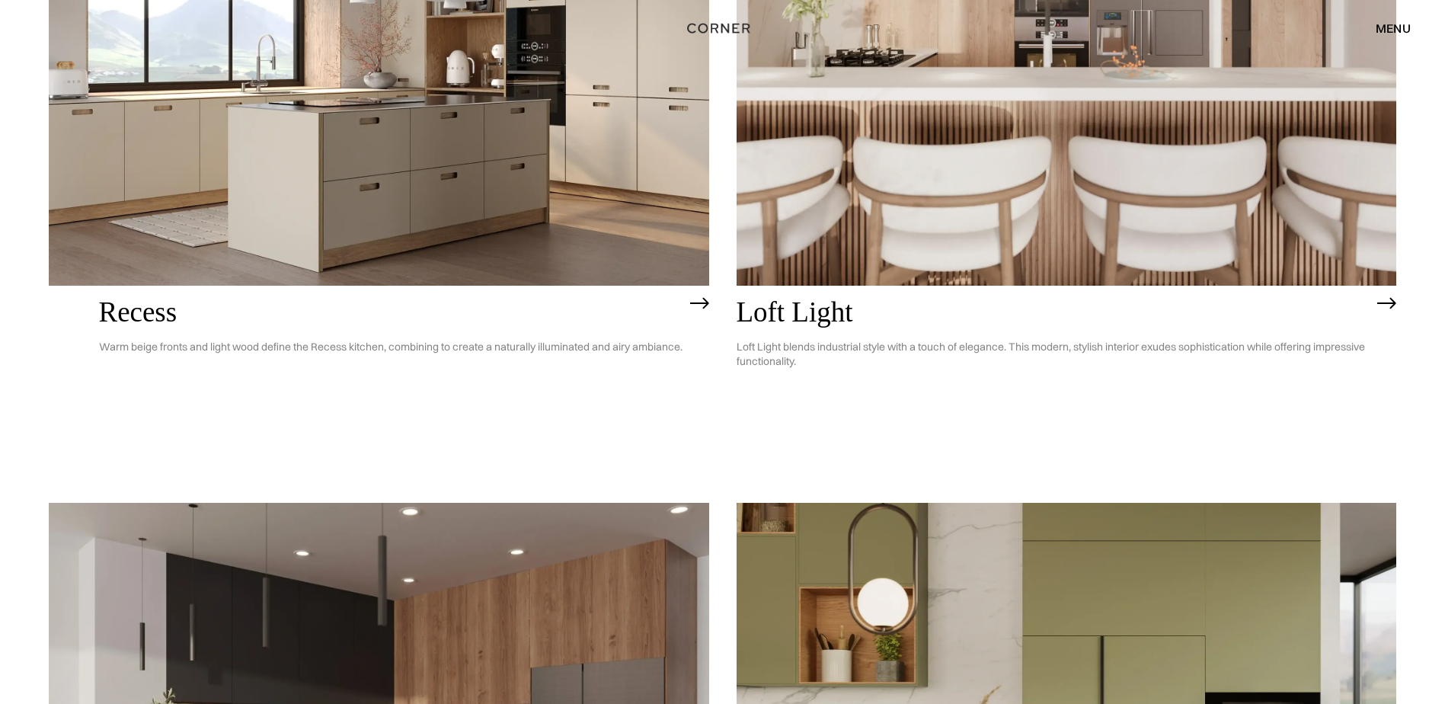
scroll to position [2742, 0]
